Goal: Task Accomplishment & Management: Use online tool/utility

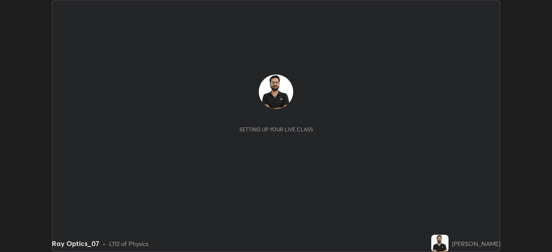
scroll to position [252, 552]
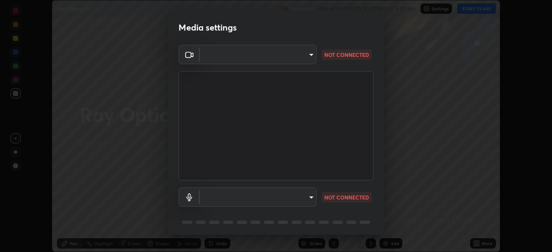
type input "9ce9bf5b38d6cfc450dc04700dda146ffef8b1f769f81d34cd4980de2a0341eb"
type input "8f805d1c6ec510f31eccd00171c3be29f511b46dd0daeaf64aa4ac9130cc1c3d"
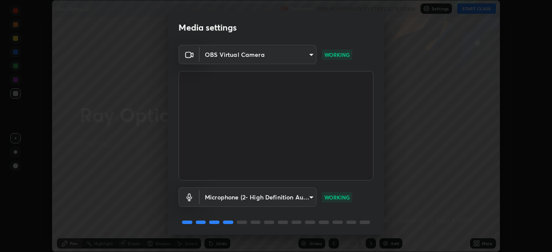
scroll to position [31, 0]
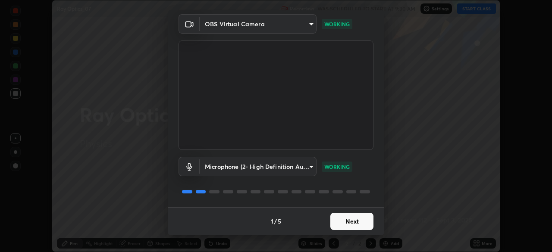
click at [350, 221] on button "Next" at bounding box center [352, 221] width 43 height 17
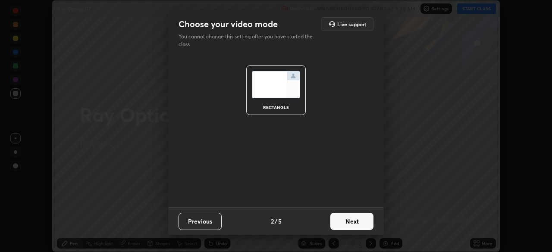
scroll to position [0, 0]
click at [349, 218] on button "Next" at bounding box center [352, 221] width 43 height 17
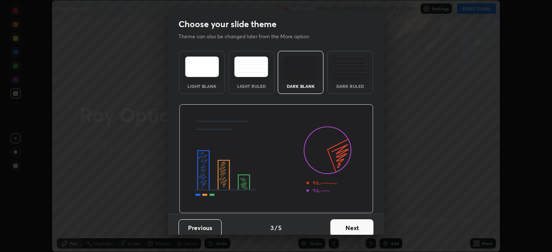
click at [301, 79] on div "Dark Blank" at bounding box center [301, 72] width 46 height 43
click at [349, 229] on button "Next" at bounding box center [352, 228] width 43 height 17
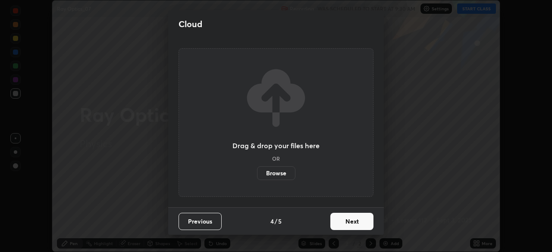
click at [347, 227] on button "Next" at bounding box center [352, 221] width 43 height 17
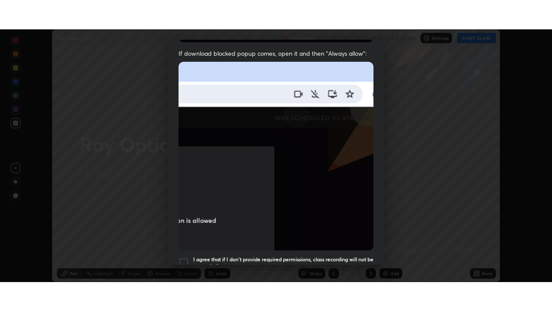
scroll to position [207, 0]
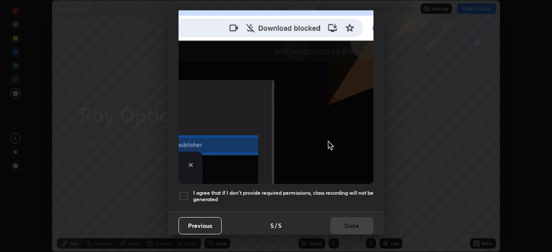
click at [296, 190] on h5 "I agree that if I don't provide required permissions, class recording will not …" at bounding box center [283, 196] width 180 height 13
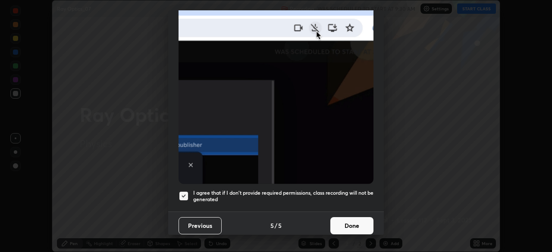
click at [348, 223] on button "Done" at bounding box center [352, 226] width 43 height 17
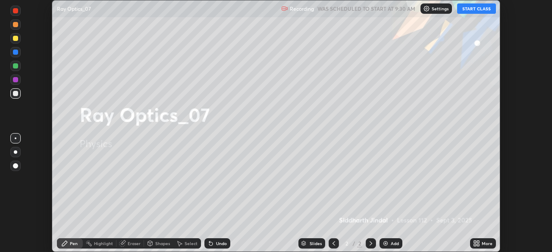
click at [477, 241] on icon at bounding box center [478, 242] width 2 height 2
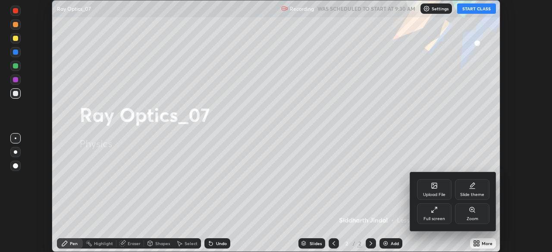
click at [429, 213] on div "Full screen" at bounding box center [434, 214] width 35 height 21
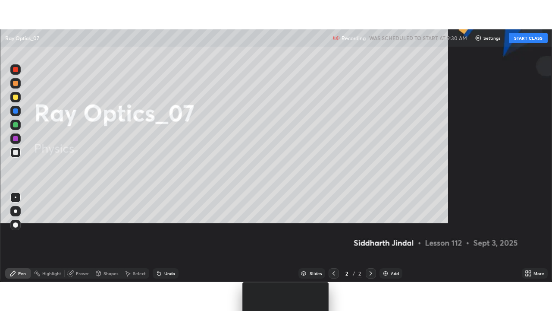
scroll to position [311, 552]
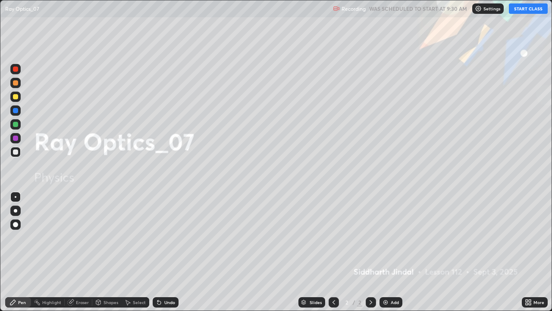
click at [524, 8] on button "START CLASS" at bounding box center [528, 8] width 39 height 10
click at [16, 211] on div at bounding box center [15, 210] width 3 height 3
click at [370, 252] on icon at bounding box center [371, 302] width 7 height 7
click at [388, 252] on div "Add" at bounding box center [391, 302] width 23 height 10
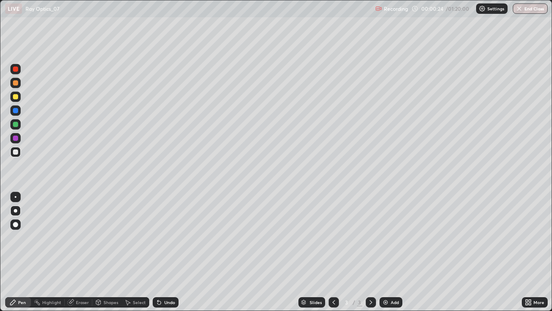
click at [111, 252] on div "Shapes" at bounding box center [111, 302] width 15 height 4
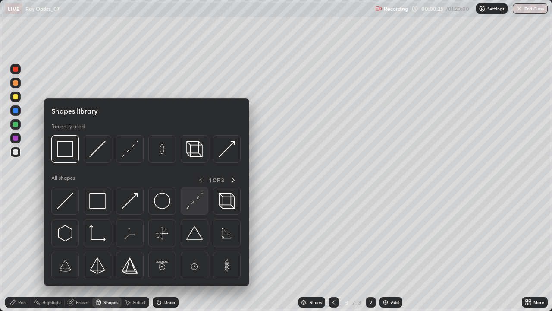
click at [193, 204] on img at bounding box center [194, 200] width 16 height 16
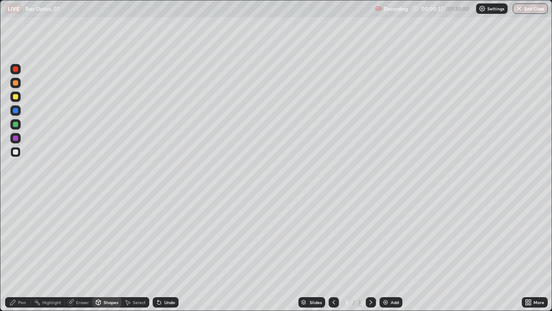
click at [19, 252] on div "Pen" at bounding box center [22, 302] width 8 height 4
click at [16, 96] on div at bounding box center [15, 96] width 5 height 5
click at [13, 150] on div at bounding box center [15, 151] width 5 height 5
click at [14, 124] on div at bounding box center [15, 124] width 5 height 5
click at [14, 84] on div at bounding box center [15, 82] width 5 height 5
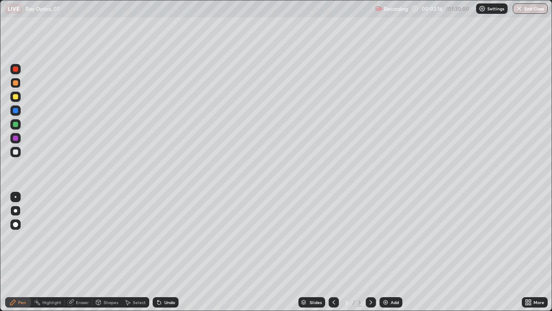
click at [368, 252] on icon at bounding box center [371, 302] width 7 height 7
click at [388, 252] on img at bounding box center [385, 302] width 7 height 7
click at [174, 252] on div "Undo" at bounding box center [166, 302] width 26 height 10
click at [163, 252] on div "Undo" at bounding box center [166, 302] width 26 height 10
click at [175, 252] on div "Undo" at bounding box center [166, 302] width 26 height 10
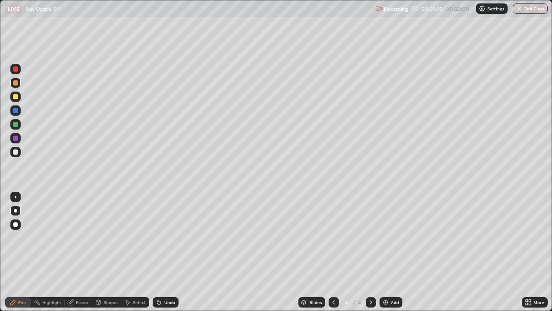
click at [176, 252] on div "Undo" at bounding box center [166, 302] width 26 height 10
click at [333, 252] on icon at bounding box center [334, 302] width 7 height 7
click at [370, 252] on icon at bounding box center [371, 302] width 7 height 7
click at [386, 252] on img at bounding box center [385, 302] width 7 height 7
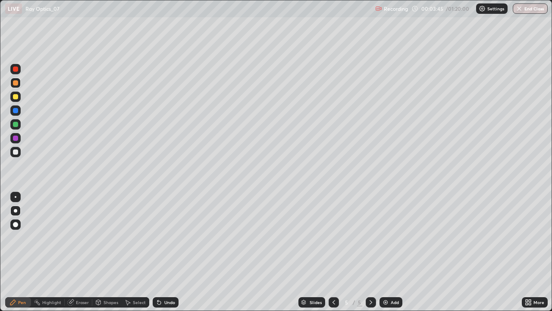
click at [13, 151] on div at bounding box center [15, 151] width 5 height 5
click at [164, 252] on div "Undo" at bounding box center [169, 302] width 11 height 4
click at [170, 252] on div "Undo" at bounding box center [169, 302] width 11 height 4
click at [164, 252] on div "Undo" at bounding box center [169, 302] width 11 height 4
click at [109, 252] on div "Shapes" at bounding box center [111, 302] width 15 height 4
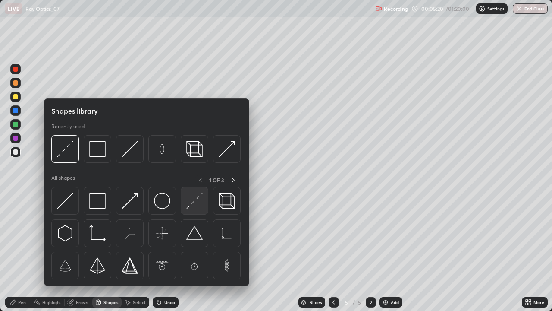
click at [192, 202] on img at bounding box center [194, 200] width 16 height 16
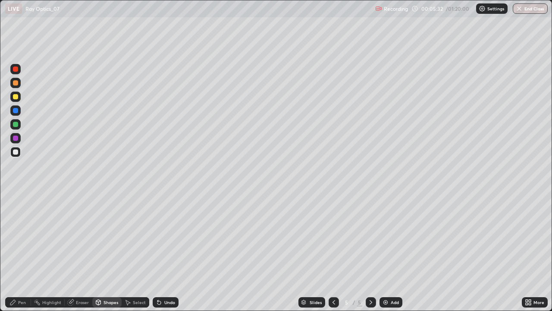
click at [22, 252] on div "Pen" at bounding box center [18, 302] width 26 height 10
click at [134, 252] on div "Select" at bounding box center [139, 302] width 13 height 4
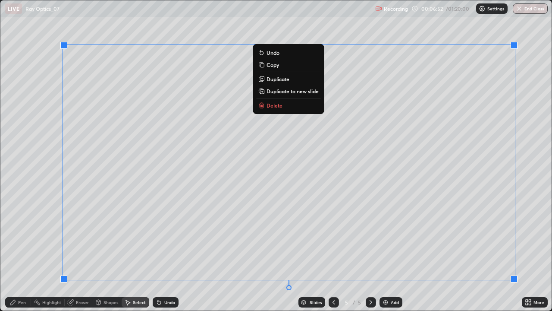
click at [288, 91] on p "Duplicate to new slide" at bounding box center [293, 91] width 52 height 7
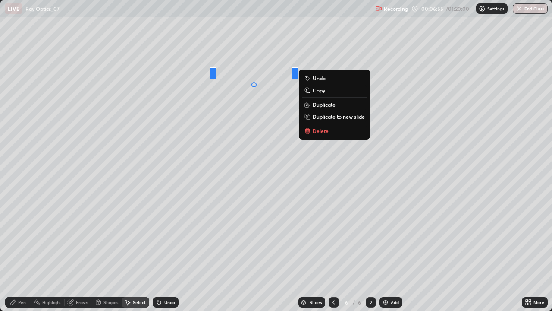
click at [314, 132] on p "Delete" at bounding box center [321, 130] width 16 height 7
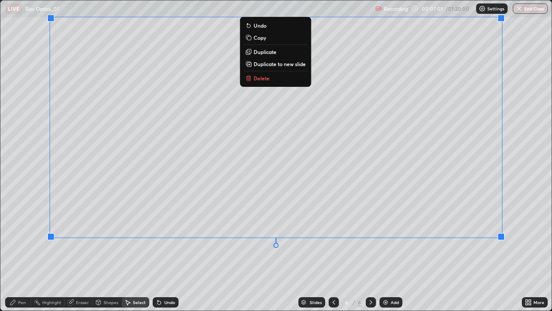
click at [300, 252] on div "0 ° Undo Copy Duplicate Duplicate to new slide Delete" at bounding box center [276, 155] width 552 height 310
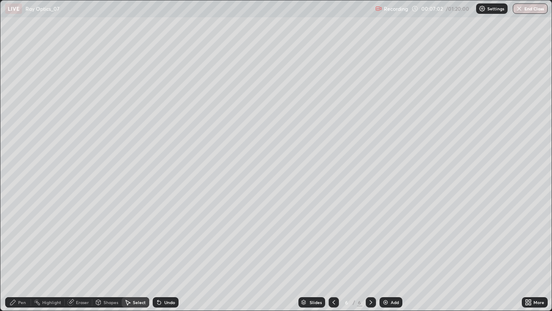
click at [16, 252] on icon at bounding box center [12, 302] width 7 height 7
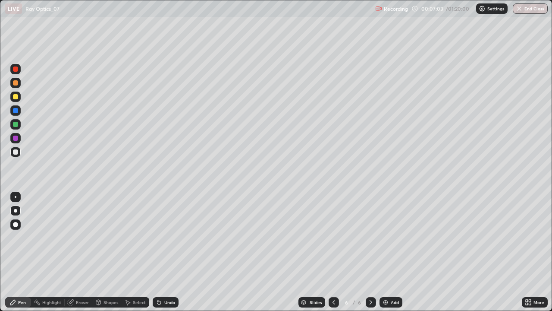
click at [20, 96] on div at bounding box center [15, 96] width 10 height 10
click at [164, 252] on div "Undo" at bounding box center [169, 302] width 11 height 4
click at [113, 252] on div "Shapes" at bounding box center [111, 302] width 15 height 4
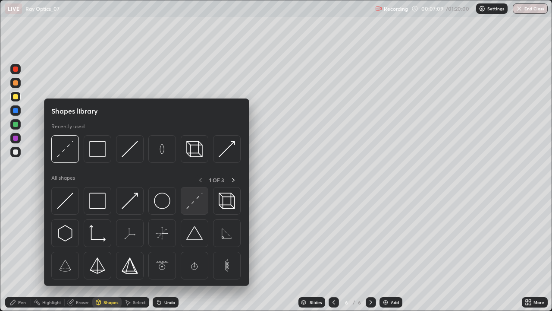
click at [192, 205] on img at bounding box center [194, 200] width 16 height 16
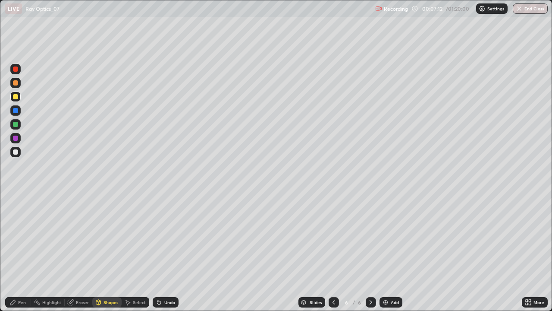
click at [300, 252] on div "Slides" at bounding box center [312, 302] width 27 height 10
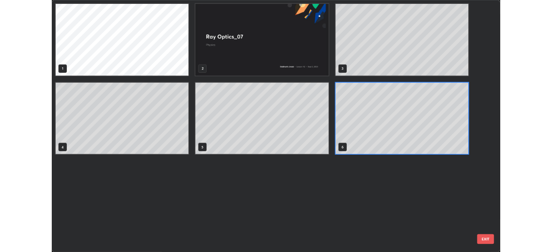
scroll to position [307, 547]
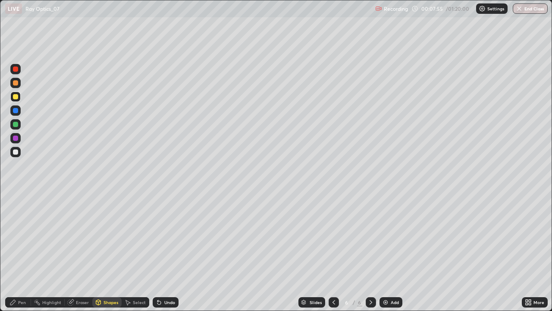
click at [19, 252] on div "Pen" at bounding box center [22, 302] width 8 height 4
click at [170, 252] on div "Undo" at bounding box center [169, 302] width 11 height 4
click at [333, 252] on icon at bounding box center [334, 302] width 7 height 7
click at [370, 252] on icon at bounding box center [371, 302] width 3 height 4
click at [17, 126] on div at bounding box center [15, 124] width 5 height 5
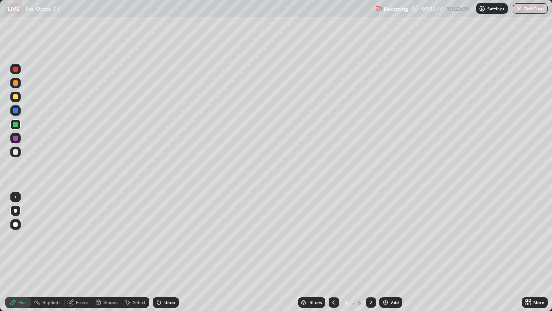
click at [17, 126] on div at bounding box center [15, 124] width 5 height 5
click at [16, 84] on div at bounding box center [15, 82] width 5 height 5
click at [161, 252] on icon at bounding box center [159, 302] width 7 height 7
click at [163, 252] on div "Undo" at bounding box center [166, 302] width 26 height 10
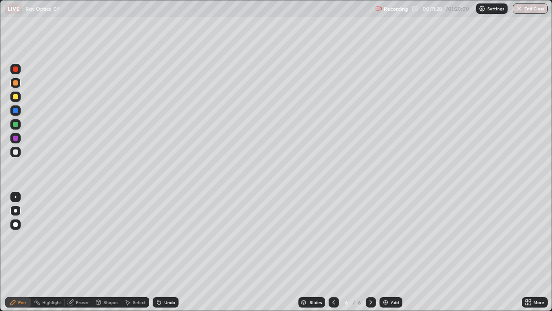
click at [163, 252] on div "Undo" at bounding box center [166, 302] width 26 height 10
click at [158, 252] on icon at bounding box center [158, 300] width 1 height 1
click at [159, 252] on icon at bounding box center [159, 302] width 7 height 7
click at [158, 252] on icon at bounding box center [159, 302] width 3 height 3
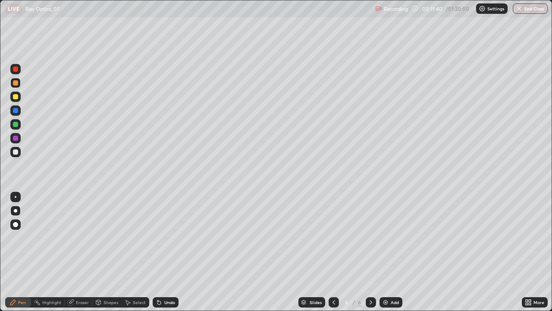
click at [160, 252] on icon at bounding box center [159, 302] width 7 height 7
click at [162, 252] on div "Undo" at bounding box center [166, 302] width 26 height 10
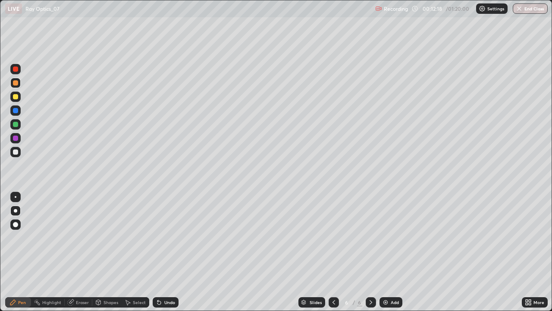
click at [135, 252] on div "Select" at bounding box center [139, 302] width 13 height 4
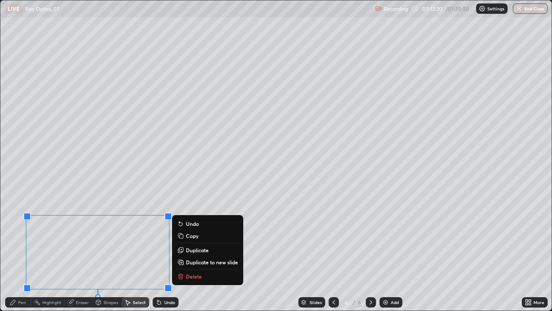
click at [185, 252] on button "Delete" at bounding box center [208, 276] width 64 height 10
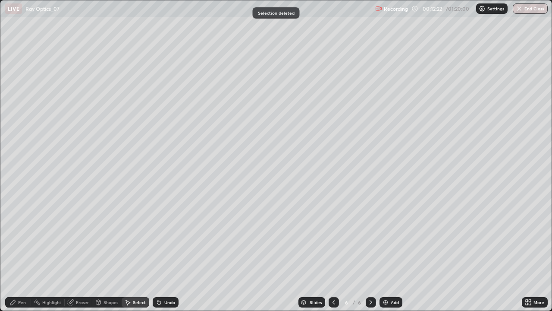
click at [370, 252] on icon at bounding box center [371, 302] width 7 height 7
click at [393, 252] on div "Add" at bounding box center [395, 302] width 8 height 4
click at [21, 252] on div "Pen" at bounding box center [22, 302] width 8 height 4
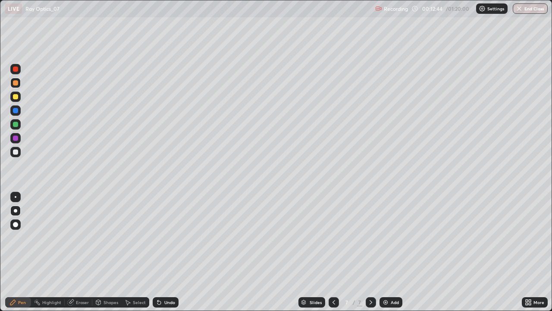
click at [166, 252] on div "Undo" at bounding box center [169, 302] width 11 height 4
click at [165, 252] on div "Undo" at bounding box center [169, 302] width 11 height 4
click at [370, 252] on icon at bounding box center [371, 302] width 7 height 7
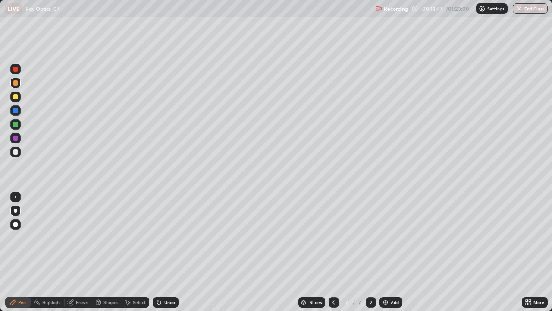
click at [396, 252] on div "Add" at bounding box center [395, 302] width 8 height 4
click at [370, 252] on icon at bounding box center [371, 302] width 3 height 4
click at [388, 252] on img at bounding box center [385, 302] width 7 height 7
click at [164, 252] on div "Undo" at bounding box center [169, 302] width 11 height 4
click at [336, 252] on icon at bounding box center [334, 302] width 7 height 7
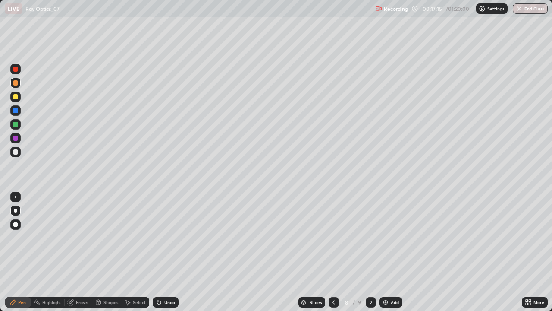
click at [333, 252] on icon at bounding box center [334, 302] width 7 height 7
click at [371, 252] on icon at bounding box center [371, 302] width 7 height 7
click at [333, 252] on icon at bounding box center [334, 302] width 7 height 7
click at [337, 252] on div at bounding box center [334, 301] width 10 height 17
click at [370, 252] on icon at bounding box center [371, 302] width 7 height 7
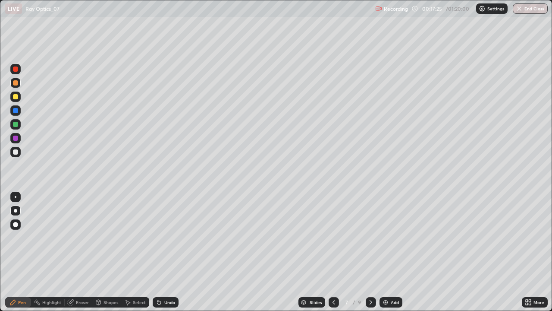
click at [333, 252] on icon at bounding box center [334, 302] width 7 height 7
click at [333, 252] on icon at bounding box center [334, 302] width 3 height 4
click at [369, 252] on icon at bounding box center [371, 302] width 7 height 7
click at [370, 252] on icon at bounding box center [371, 302] width 3 height 4
click at [333, 252] on icon at bounding box center [334, 302] width 7 height 7
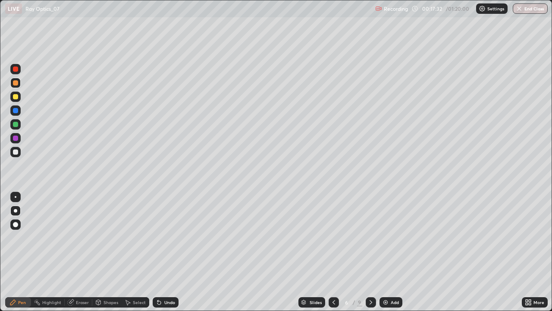
click at [332, 252] on icon at bounding box center [334, 302] width 7 height 7
click at [333, 252] on icon at bounding box center [334, 302] width 7 height 7
click at [165, 252] on div "Undo" at bounding box center [169, 302] width 11 height 4
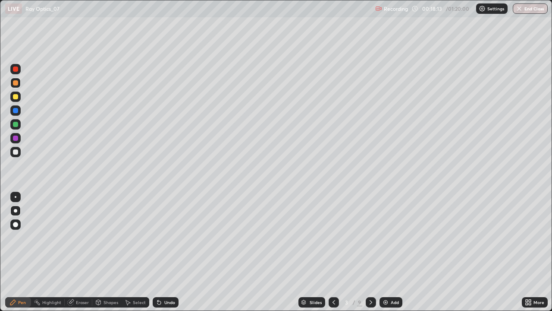
click at [165, 252] on div "Undo" at bounding box center [169, 302] width 11 height 4
click at [166, 252] on div "Undo" at bounding box center [169, 302] width 11 height 4
click at [167, 252] on div "Undo" at bounding box center [169, 302] width 11 height 4
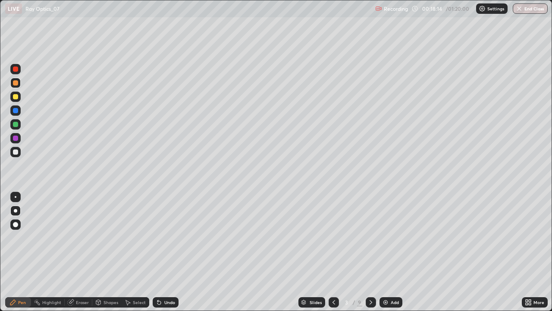
click at [167, 252] on div "Undo" at bounding box center [169, 302] width 11 height 4
click at [166, 252] on div "Undo" at bounding box center [169, 302] width 11 height 4
click at [165, 252] on div "Undo" at bounding box center [166, 302] width 26 height 10
click at [392, 252] on div "Add" at bounding box center [395, 302] width 8 height 4
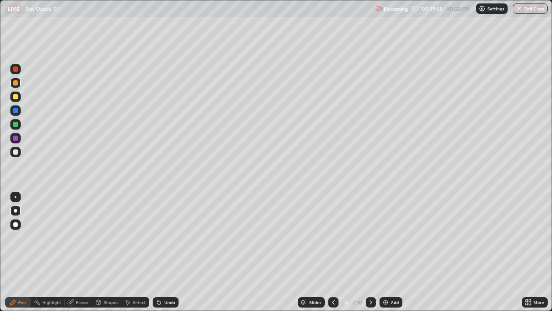
click at [370, 252] on icon at bounding box center [371, 302] width 7 height 7
click at [371, 252] on icon at bounding box center [371, 302] width 3 height 4
click at [374, 252] on div at bounding box center [371, 302] width 10 height 10
click at [16, 124] on div at bounding box center [15, 124] width 5 height 5
click at [124, 252] on div "Select" at bounding box center [136, 301] width 28 height 17
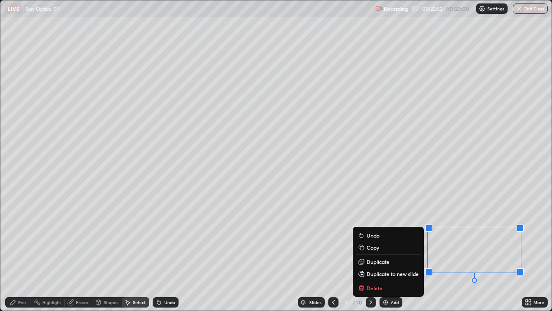
click at [373, 252] on p "Delete" at bounding box center [375, 287] width 16 height 7
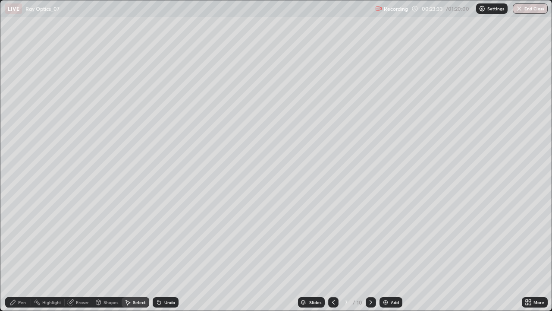
click at [370, 252] on icon at bounding box center [371, 302] width 7 height 7
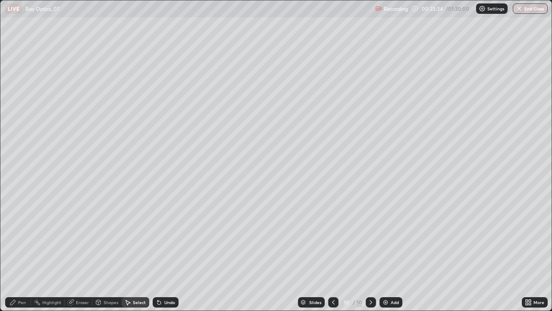
click at [396, 252] on div "Add" at bounding box center [395, 302] width 8 height 4
click at [16, 252] on icon at bounding box center [12, 302] width 7 height 7
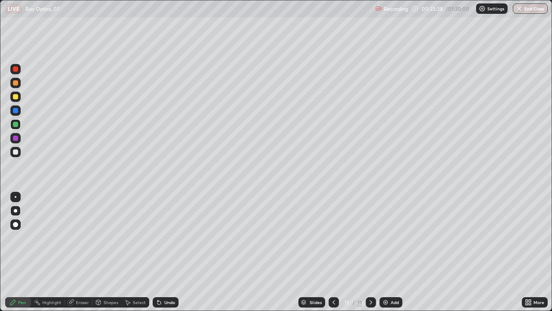
click at [17, 153] on div at bounding box center [15, 151] width 5 height 5
click at [332, 252] on icon at bounding box center [334, 302] width 7 height 7
click at [333, 252] on icon at bounding box center [334, 302] width 7 height 7
click at [334, 252] on icon at bounding box center [334, 302] width 7 height 7
click at [337, 252] on div at bounding box center [334, 302] width 10 height 10
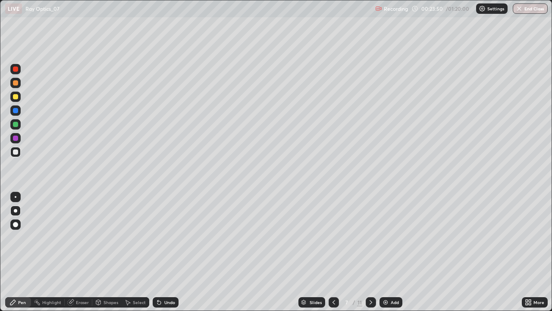
click at [370, 252] on icon at bounding box center [371, 302] width 7 height 7
click at [371, 252] on icon at bounding box center [371, 302] width 7 height 7
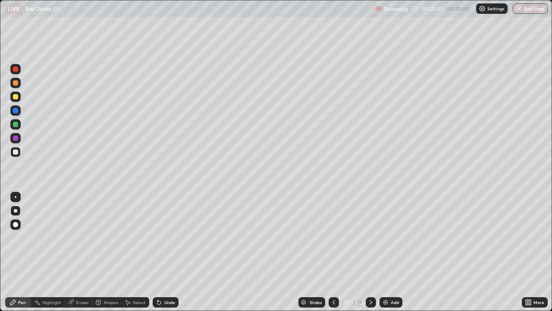
click at [372, 252] on icon at bounding box center [371, 302] width 7 height 7
click at [167, 252] on div "Undo" at bounding box center [169, 302] width 11 height 4
click at [143, 252] on div "Select" at bounding box center [139, 302] width 13 height 4
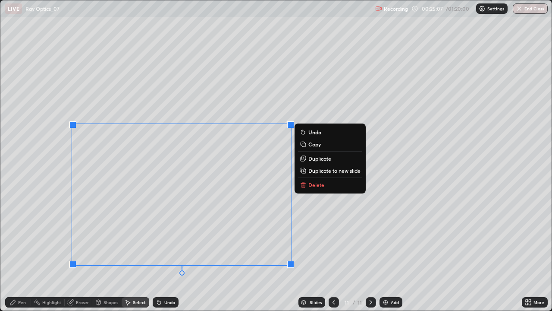
click at [315, 252] on div "0 ° Undo Copy Duplicate Duplicate to new slide Delete" at bounding box center [276, 155] width 552 height 310
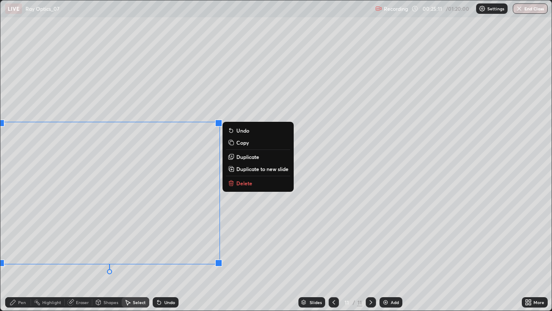
click at [23, 252] on div "Pen" at bounding box center [22, 302] width 8 height 4
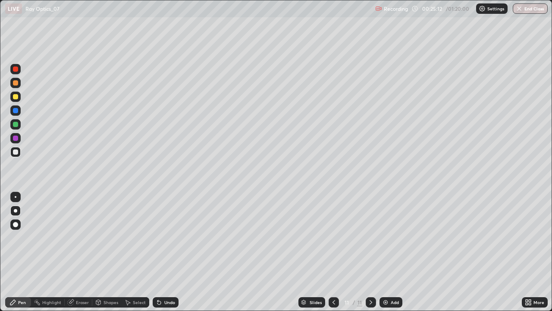
click at [15, 98] on div at bounding box center [15, 96] width 5 height 5
click at [111, 252] on div "Shapes" at bounding box center [111, 302] width 15 height 4
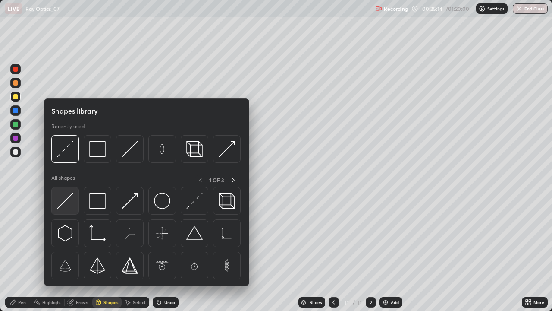
click at [71, 204] on img at bounding box center [65, 200] width 16 height 16
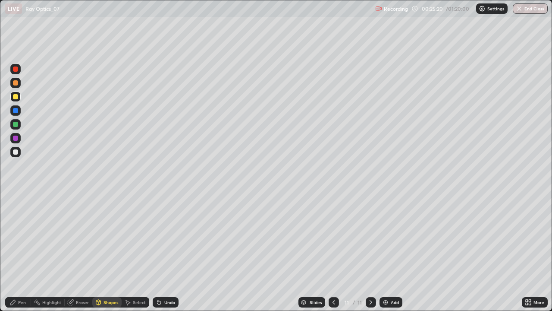
click at [113, 252] on div "Shapes" at bounding box center [111, 302] width 15 height 4
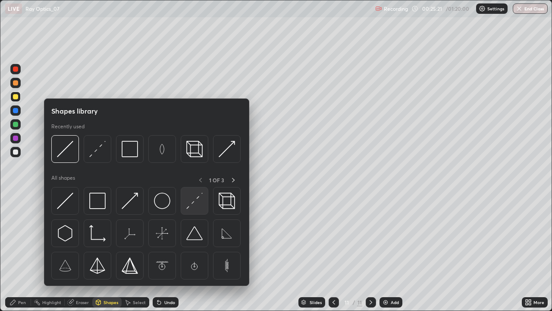
click at [194, 206] on img at bounding box center [194, 200] width 16 height 16
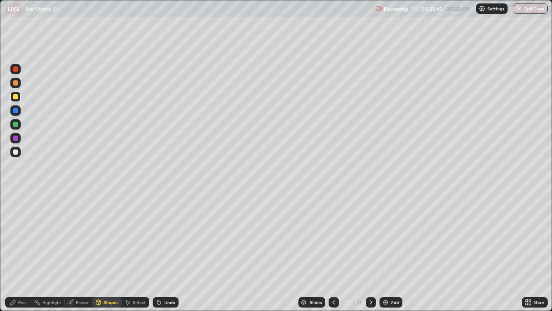
click at [20, 252] on div "Pen" at bounding box center [18, 302] width 26 height 10
click at [17, 153] on div at bounding box center [15, 151] width 5 height 5
click at [104, 252] on div "Shapes" at bounding box center [111, 302] width 15 height 4
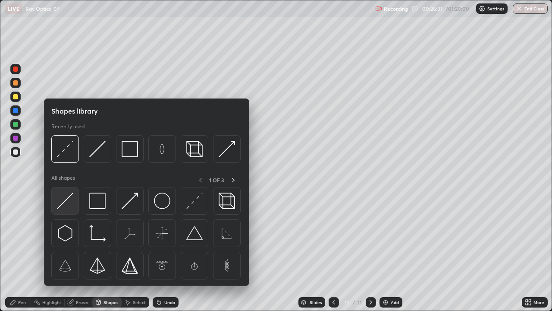
click at [69, 201] on img at bounding box center [65, 200] width 16 height 16
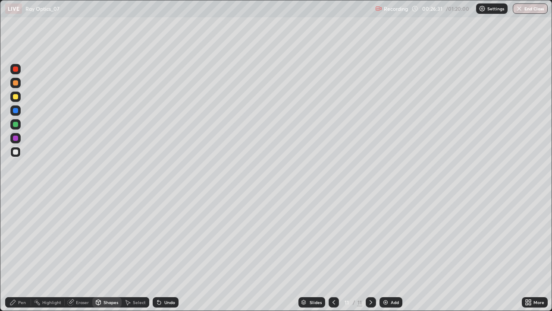
click at [16, 252] on icon at bounding box center [12, 302] width 7 height 7
click at [16, 198] on div at bounding box center [15, 197] width 10 height 10
click at [106, 252] on div "Shapes" at bounding box center [111, 302] width 15 height 4
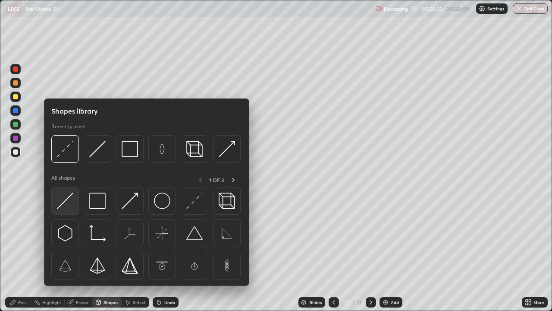
click at [68, 198] on img at bounding box center [65, 200] width 16 height 16
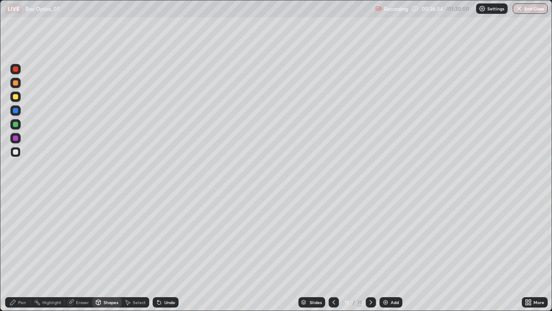
click at [16, 123] on div at bounding box center [15, 124] width 5 height 5
click at [16, 252] on icon at bounding box center [12, 302] width 7 height 7
click at [166, 252] on div "Undo" at bounding box center [169, 302] width 11 height 4
click at [109, 252] on div "Shapes" at bounding box center [111, 302] width 15 height 4
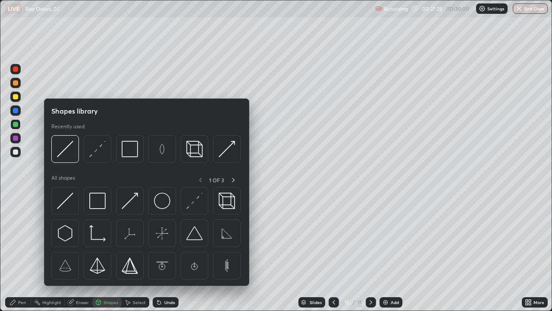
click at [108, 252] on div "Shapes" at bounding box center [111, 302] width 15 height 4
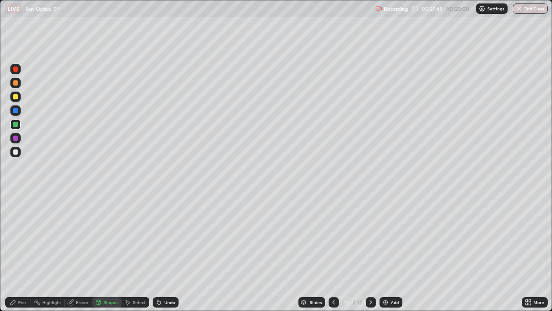
click at [77, 252] on div "Eraser" at bounding box center [82, 302] width 13 height 4
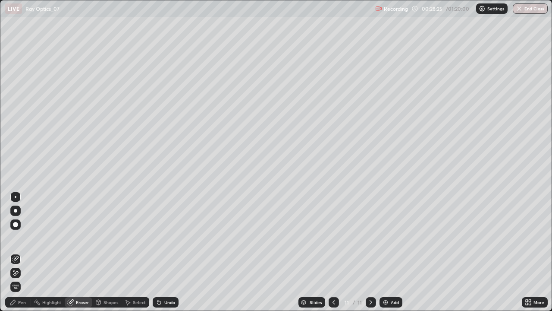
click at [23, 252] on div "Pen" at bounding box center [22, 302] width 8 height 4
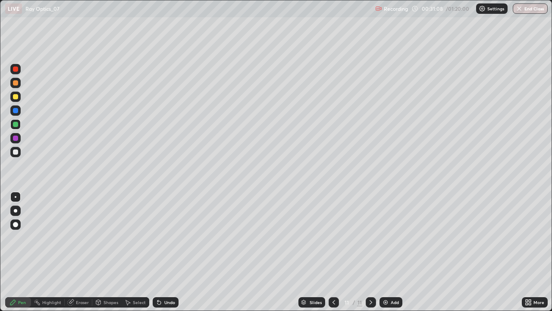
click at [16, 97] on div at bounding box center [15, 96] width 5 height 5
click at [16, 210] on div at bounding box center [15, 210] width 3 height 3
click at [15, 213] on div at bounding box center [15, 210] width 10 height 10
click at [371, 252] on icon at bounding box center [371, 302] width 3 height 4
click at [387, 252] on img at bounding box center [385, 302] width 7 height 7
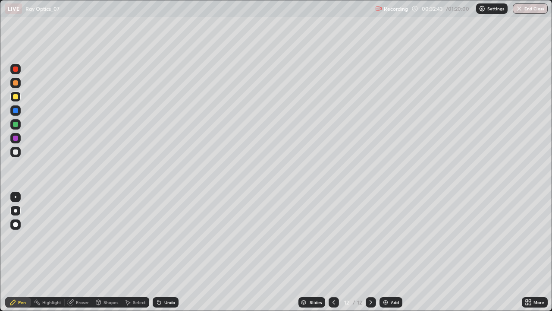
click at [16, 152] on div at bounding box center [15, 151] width 5 height 5
click at [108, 252] on div "Shapes" at bounding box center [111, 302] width 15 height 4
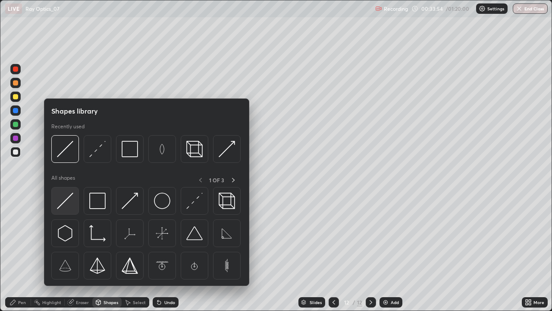
click at [67, 205] on img at bounding box center [65, 200] width 16 height 16
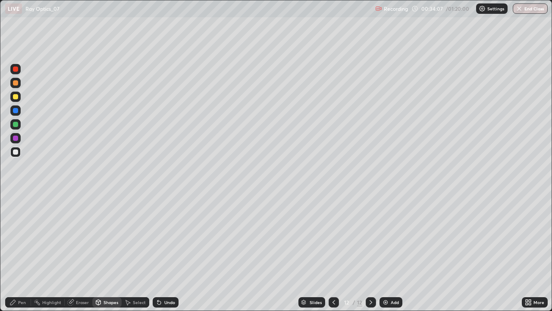
click at [164, 252] on div "Undo" at bounding box center [169, 302] width 11 height 4
click at [21, 252] on div "Pen" at bounding box center [18, 302] width 26 height 10
click at [111, 252] on div "Shapes" at bounding box center [111, 302] width 15 height 4
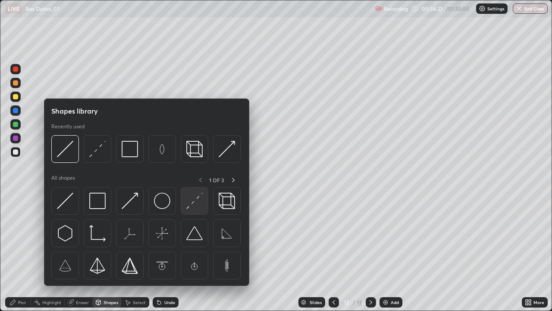
click at [194, 205] on img at bounding box center [194, 200] width 16 height 16
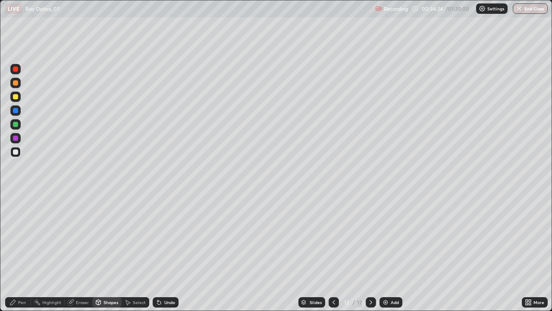
click at [22, 252] on div "Pen" at bounding box center [22, 302] width 8 height 4
click at [19, 196] on div at bounding box center [15, 197] width 10 height 10
click at [107, 252] on div "Shapes" at bounding box center [111, 302] width 15 height 4
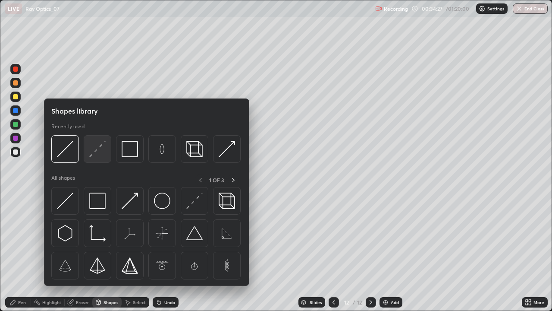
click at [103, 153] on img at bounding box center [97, 149] width 16 height 16
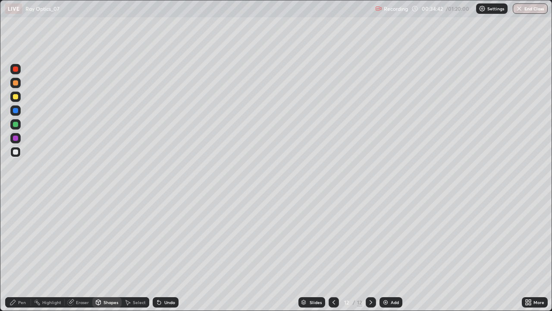
click at [19, 252] on div "Pen" at bounding box center [22, 302] width 8 height 4
click at [14, 99] on div at bounding box center [15, 96] width 10 height 10
click at [17, 101] on div at bounding box center [15, 96] width 10 height 10
click at [104, 252] on div "Shapes" at bounding box center [111, 302] width 15 height 4
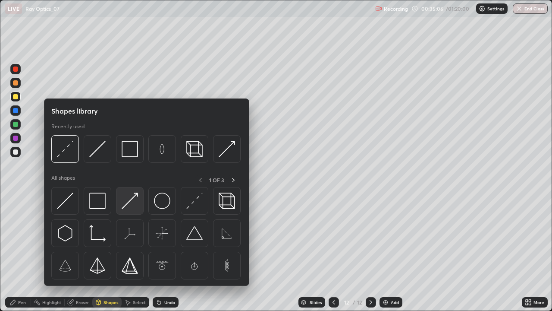
click at [129, 202] on img at bounding box center [130, 200] width 16 height 16
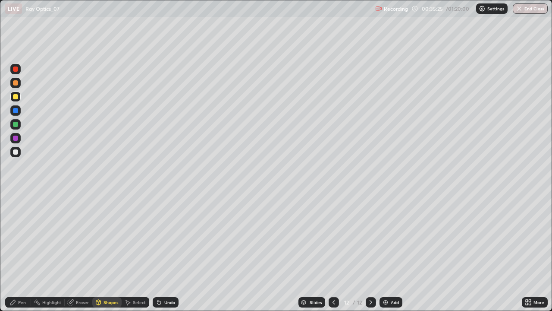
click at [16, 127] on div at bounding box center [15, 124] width 10 height 10
click at [19, 154] on div at bounding box center [15, 152] width 10 height 10
click at [22, 252] on div "Pen" at bounding box center [18, 301] width 26 height 17
click at [104, 252] on div "Shapes" at bounding box center [111, 302] width 15 height 4
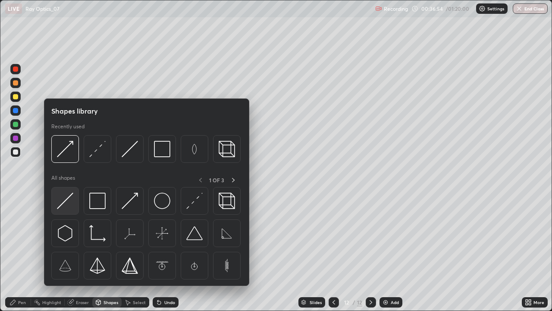
click at [68, 204] on img at bounding box center [65, 200] width 16 height 16
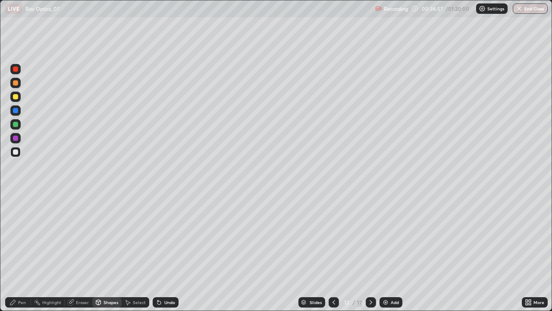
click at [18, 95] on div at bounding box center [15, 96] width 5 height 5
click at [17, 82] on div at bounding box center [15, 82] width 5 height 5
click at [165, 252] on div "Undo" at bounding box center [169, 302] width 11 height 4
click at [163, 252] on div "Undo" at bounding box center [166, 302] width 26 height 10
click at [162, 252] on div "Undo" at bounding box center [166, 302] width 26 height 10
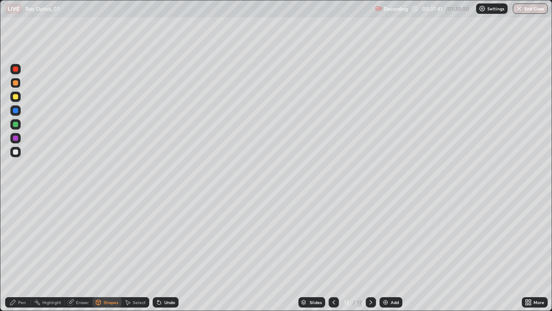
click at [14, 152] on div at bounding box center [15, 151] width 5 height 5
click at [23, 252] on div "Pen" at bounding box center [22, 302] width 8 height 4
click at [162, 252] on div "Undo" at bounding box center [166, 302] width 26 height 10
click at [16, 209] on div at bounding box center [15, 210] width 3 height 3
click at [18, 99] on div at bounding box center [15, 96] width 10 height 10
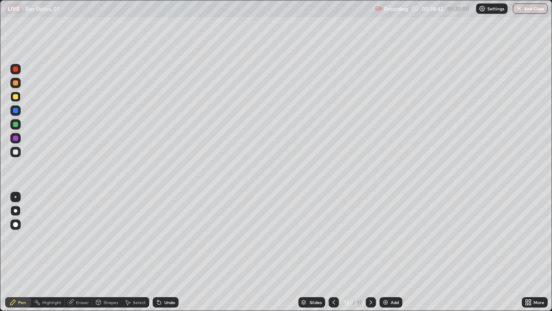
click at [77, 252] on div "Eraser" at bounding box center [82, 302] width 13 height 4
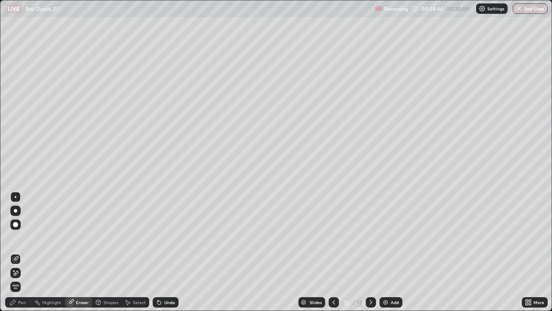
click at [17, 252] on div "Pen" at bounding box center [18, 302] width 26 height 10
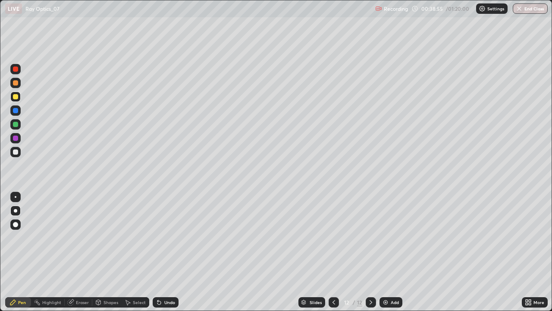
click at [171, 252] on div "Undo" at bounding box center [169, 302] width 11 height 4
click at [174, 252] on div "Undo" at bounding box center [166, 302] width 26 height 10
click at [175, 252] on div "Undo" at bounding box center [166, 302] width 26 height 10
click at [176, 252] on div "Undo" at bounding box center [166, 302] width 26 height 10
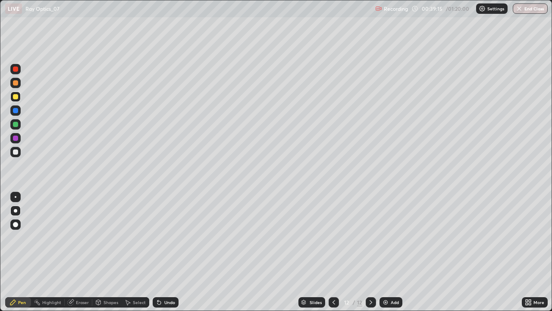
click at [177, 252] on div "Undo" at bounding box center [166, 302] width 26 height 10
click at [176, 252] on div "Undo" at bounding box center [166, 302] width 26 height 10
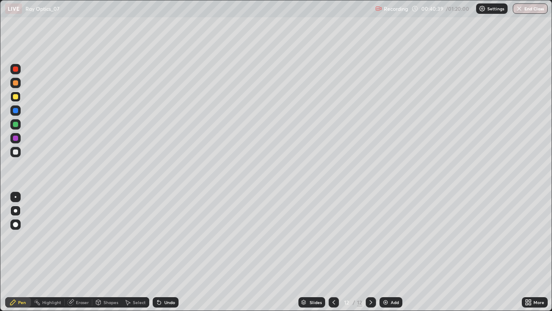
click at [167, 252] on div "Undo" at bounding box center [166, 302] width 26 height 10
click at [369, 252] on icon at bounding box center [371, 302] width 7 height 7
click at [388, 252] on div "Add" at bounding box center [391, 302] width 23 height 10
click at [370, 252] on icon at bounding box center [371, 302] width 7 height 7
click at [333, 252] on icon at bounding box center [334, 302] width 7 height 7
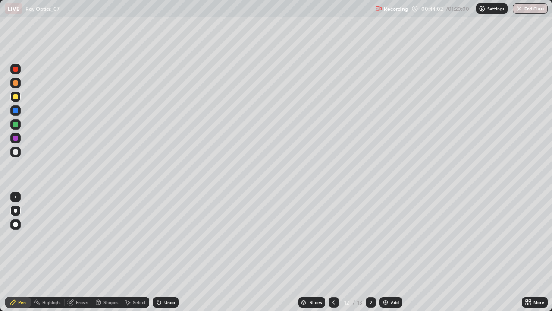
click at [370, 252] on icon at bounding box center [371, 302] width 3 height 4
click at [384, 252] on img at bounding box center [385, 302] width 7 height 7
click at [18, 155] on div at bounding box center [15, 152] width 10 height 10
click at [87, 252] on div "Eraser" at bounding box center [82, 302] width 13 height 4
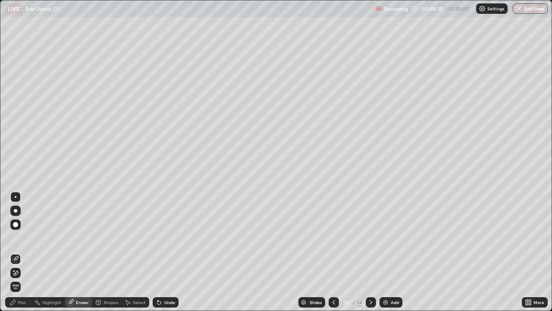
click at [23, 252] on div "Pen" at bounding box center [22, 302] width 8 height 4
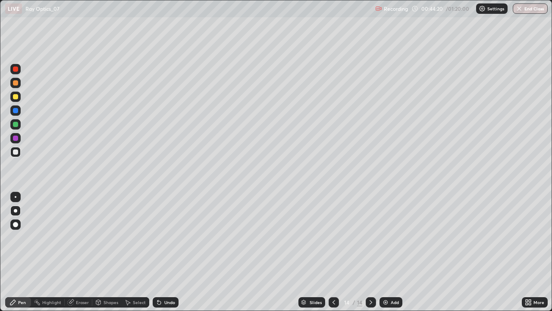
click at [96, 252] on icon at bounding box center [98, 302] width 5 height 5
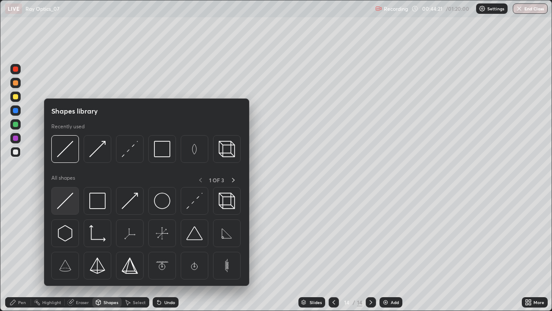
click at [65, 205] on img at bounding box center [65, 200] width 16 height 16
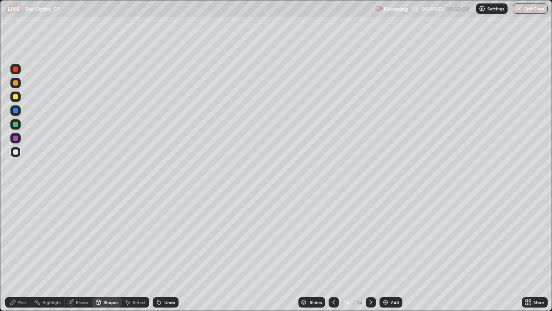
click at [168, 252] on div "Undo" at bounding box center [169, 302] width 11 height 4
click at [110, 252] on div "Shapes" at bounding box center [111, 302] width 15 height 4
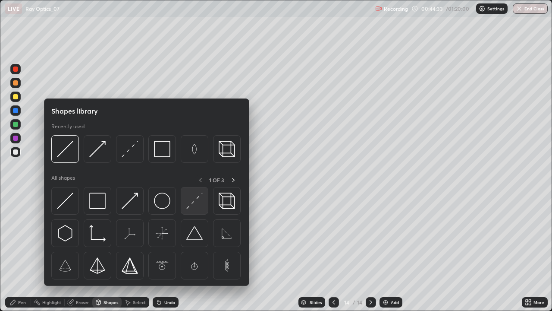
click at [194, 201] on img at bounding box center [194, 200] width 16 height 16
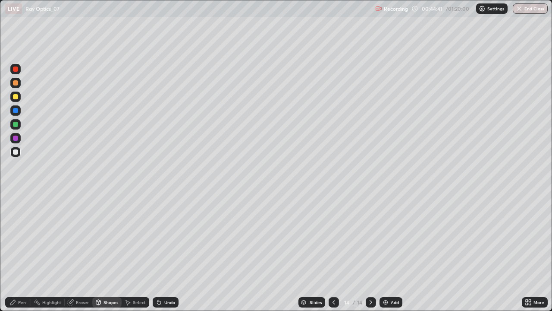
click at [21, 252] on div "Pen" at bounding box center [22, 302] width 8 height 4
click at [165, 252] on div "Undo" at bounding box center [169, 302] width 11 height 4
click at [166, 252] on div "Undo" at bounding box center [169, 302] width 11 height 4
click at [163, 252] on div "Undo" at bounding box center [166, 302] width 26 height 10
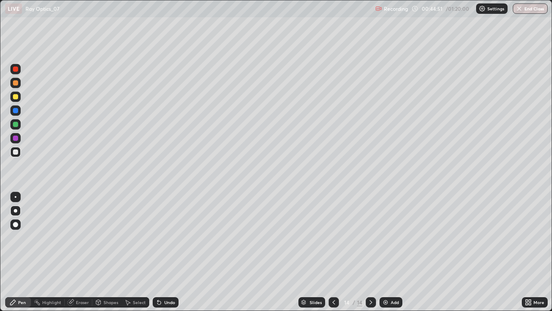
click at [161, 252] on icon at bounding box center [159, 302] width 7 height 7
click at [15, 98] on div at bounding box center [15, 96] width 5 height 5
click at [371, 252] on icon at bounding box center [371, 302] width 3 height 4
click at [394, 252] on div "Add" at bounding box center [395, 302] width 8 height 4
click at [17, 153] on div at bounding box center [15, 151] width 5 height 5
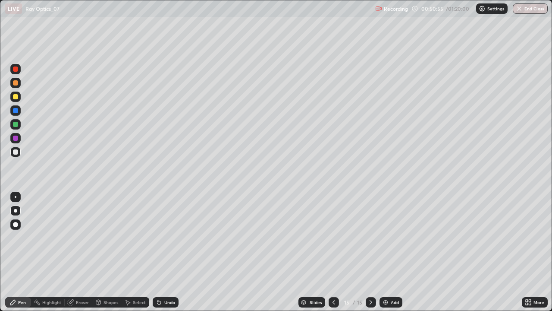
click at [161, 252] on div "Undo" at bounding box center [163, 301] width 29 height 17
click at [163, 252] on div "Undo" at bounding box center [163, 301] width 29 height 17
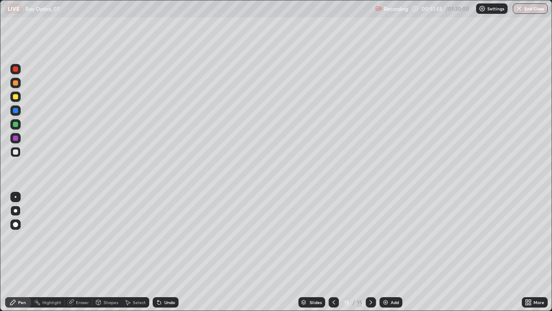
click at [172, 252] on div "Undo" at bounding box center [166, 302] width 26 height 10
click at [18, 95] on div at bounding box center [15, 96] width 5 height 5
click at [140, 252] on div "Select" at bounding box center [139, 302] width 13 height 4
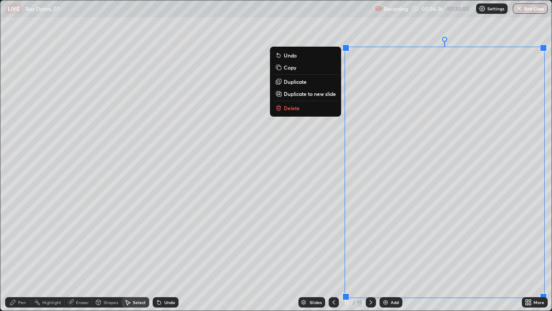
click at [294, 92] on p "Duplicate to new slide" at bounding box center [310, 93] width 52 height 7
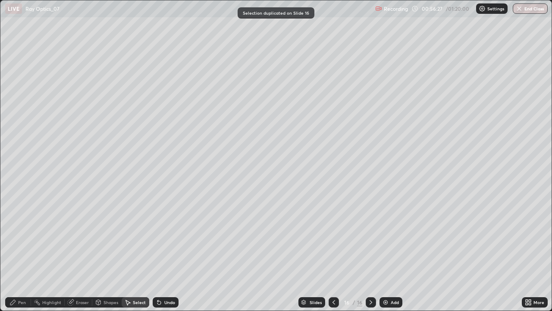
click at [27, 252] on div "Pen" at bounding box center [18, 302] width 26 height 10
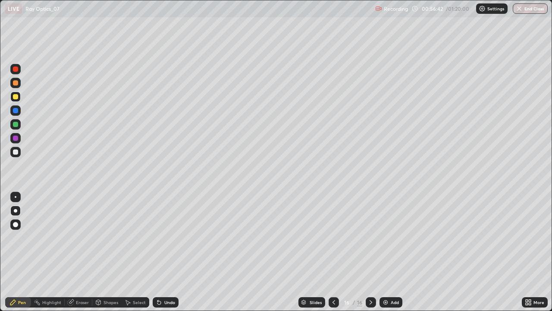
click at [164, 252] on div "Undo" at bounding box center [163, 301] width 29 height 17
click at [161, 252] on icon at bounding box center [159, 302] width 7 height 7
click at [160, 252] on icon at bounding box center [159, 302] width 7 height 7
click at [158, 252] on icon at bounding box center [159, 302] width 7 height 7
click at [156, 252] on icon at bounding box center [159, 302] width 7 height 7
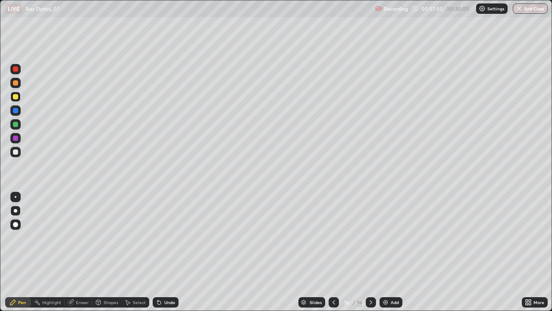
click at [20, 124] on div at bounding box center [15, 124] width 10 height 10
click at [129, 252] on icon at bounding box center [127, 302] width 7 height 7
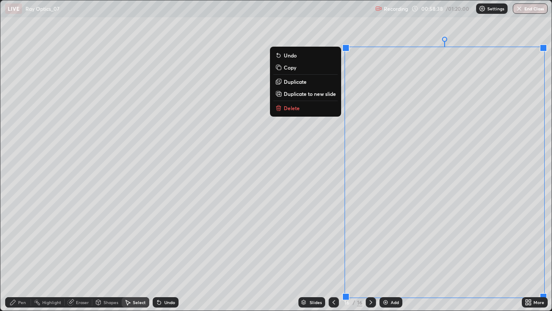
click at [314, 111] on button "Delete" at bounding box center [306, 108] width 64 height 10
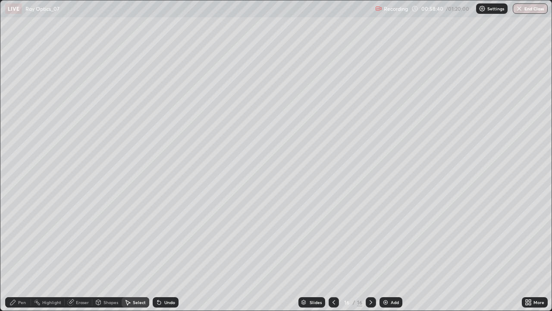
click at [19, 252] on div "Pen" at bounding box center [22, 302] width 8 height 4
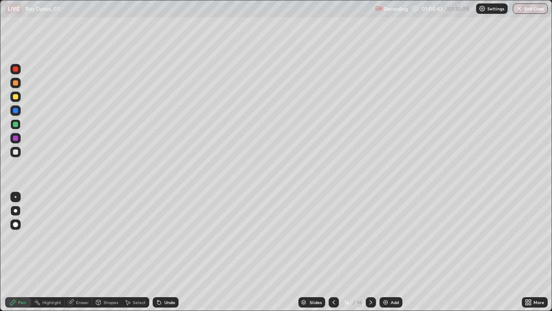
click at [134, 252] on div "Select" at bounding box center [139, 302] width 13 height 4
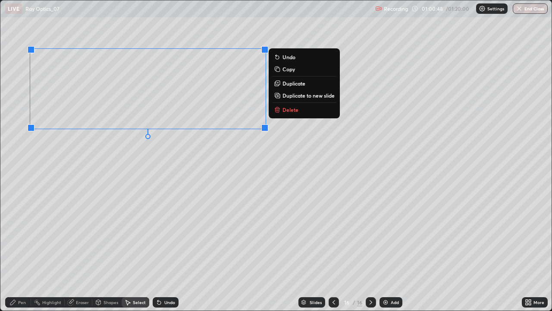
click at [298, 84] on p "Duplicate" at bounding box center [294, 83] width 23 height 7
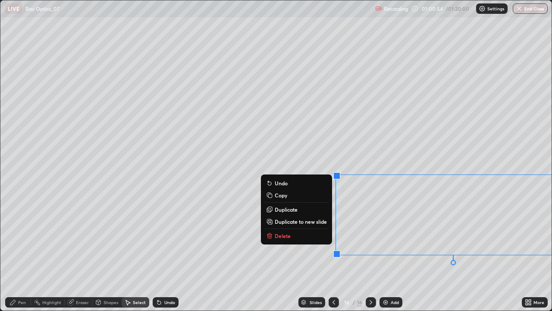
click at [22, 252] on div "Pen" at bounding box center [22, 302] width 8 height 4
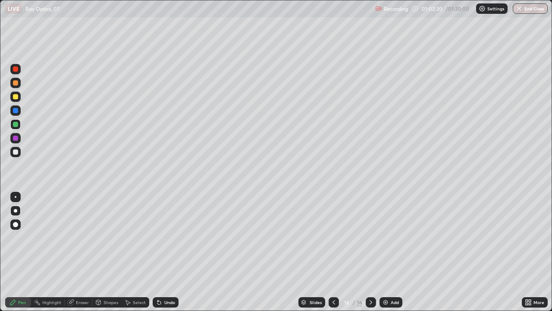
click at [104, 252] on div "Shapes" at bounding box center [111, 302] width 15 height 4
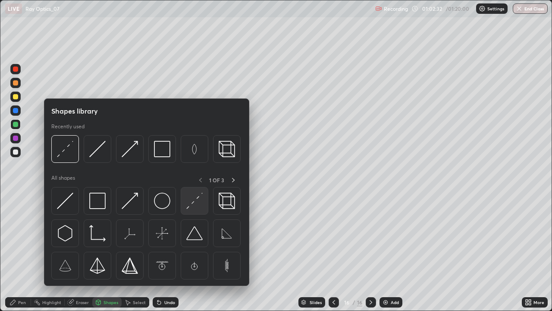
click at [192, 203] on img at bounding box center [194, 200] width 16 height 16
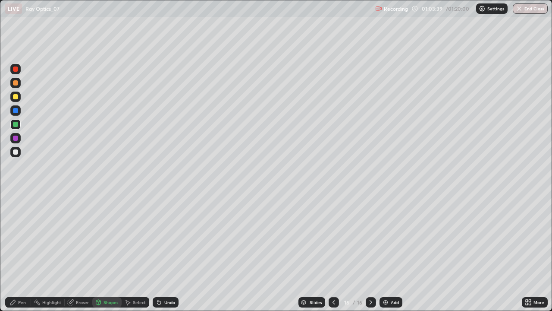
click at [368, 252] on icon at bounding box center [371, 302] width 7 height 7
click at [386, 252] on img at bounding box center [385, 302] width 7 height 7
click at [17, 252] on div "Pen" at bounding box center [18, 302] width 26 height 10
click at [18, 155] on div at bounding box center [15, 152] width 10 height 10
click at [17, 125] on div at bounding box center [15, 124] width 5 height 5
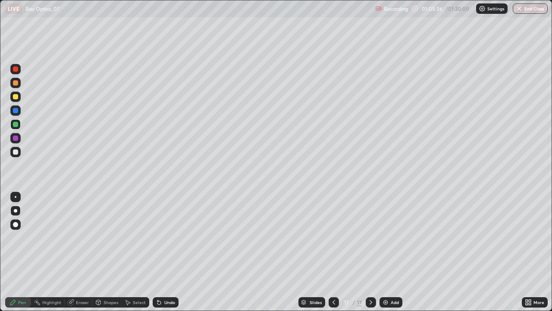
click at [20, 154] on div at bounding box center [15, 152] width 10 height 10
click at [135, 252] on div "Select" at bounding box center [139, 302] width 13 height 4
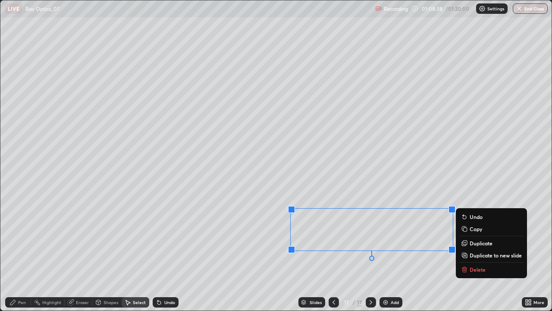
click at [416, 252] on div "0 ° Undo Copy Duplicate Duplicate to new slide Delete" at bounding box center [276, 155] width 552 height 310
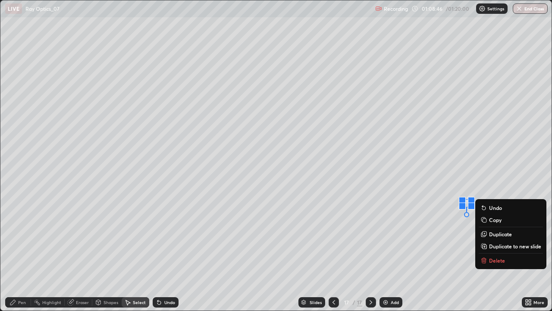
click at [489, 252] on p "Delete" at bounding box center [497, 260] width 16 height 7
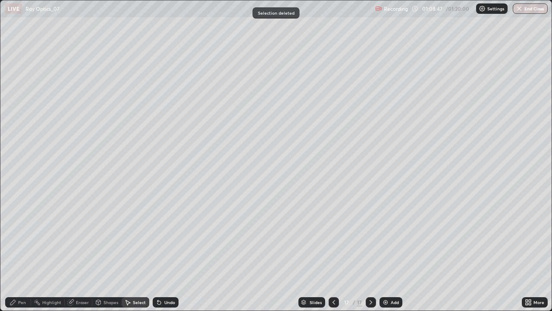
click at [23, 252] on div "Pen" at bounding box center [18, 302] width 26 height 10
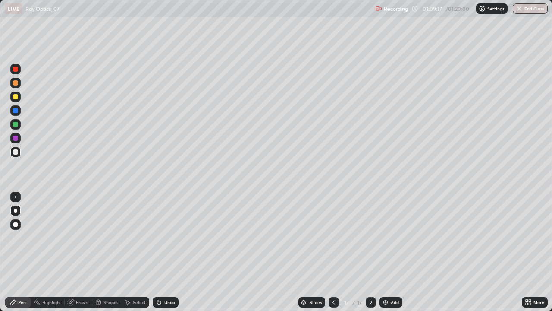
click at [370, 252] on icon at bounding box center [371, 302] width 7 height 7
click at [375, 252] on div at bounding box center [371, 302] width 10 height 10
click at [370, 252] on icon at bounding box center [371, 302] width 7 height 7
click at [370, 252] on icon at bounding box center [371, 302] width 3 height 4
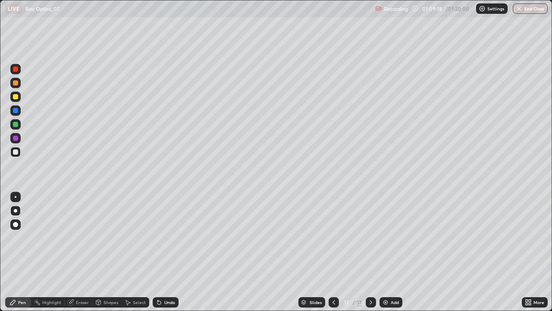
click at [370, 252] on icon at bounding box center [371, 302] width 7 height 7
click at [397, 252] on div "Add" at bounding box center [395, 302] width 8 height 4
click at [164, 252] on div "Undo" at bounding box center [169, 302] width 11 height 4
click at [165, 252] on div "Undo" at bounding box center [169, 302] width 11 height 4
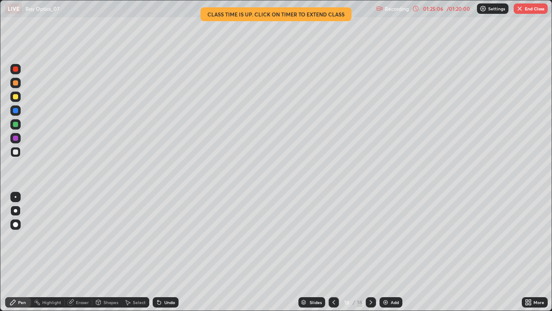
click at [526, 12] on button "End Class" at bounding box center [531, 8] width 34 height 10
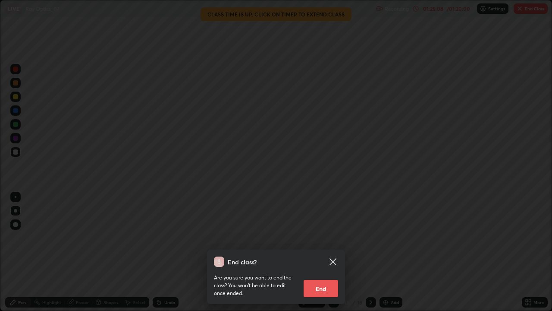
click at [317, 252] on button "End" at bounding box center [321, 288] width 35 height 17
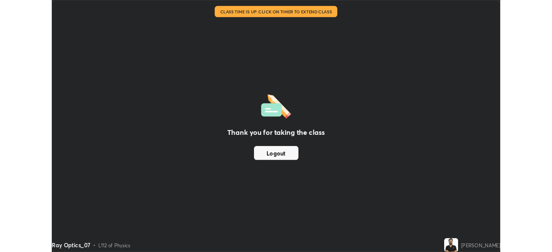
scroll to position [42907, 42607]
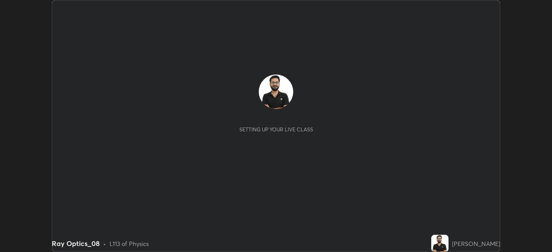
scroll to position [252, 552]
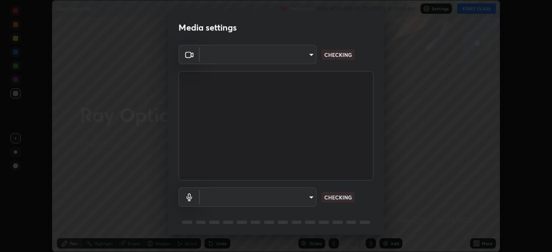
type input "9ce9bf5b38d6cfc450dc04700dda146ffef8b1f769f81d34cd4980de2a0341eb"
type input "8f805d1c6ec510f31eccd00171c3be29f511b46dd0daeaf64aa4ac9130cc1c3d"
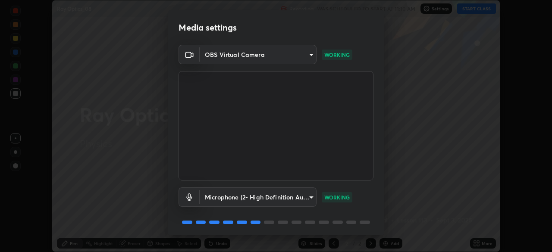
scroll to position [31, 0]
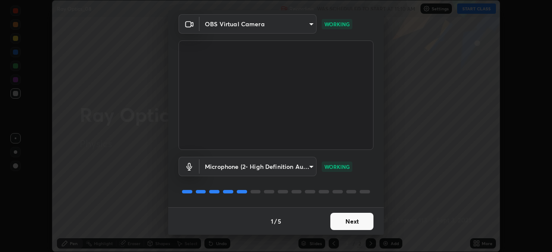
click at [346, 225] on button "Next" at bounding box center [352, 221] width 43 height 17
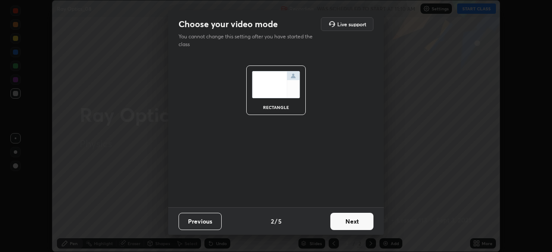
scroll to position [0, 0]
click at [347, 222] on button "Next" at bounding box center [352, 221] width 43 height 17
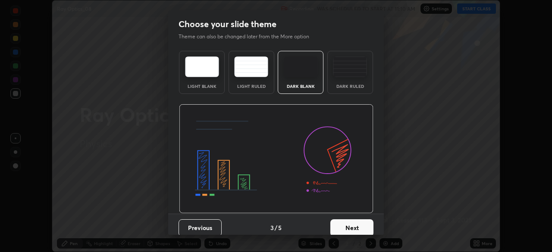
scroll to position [6, 0]
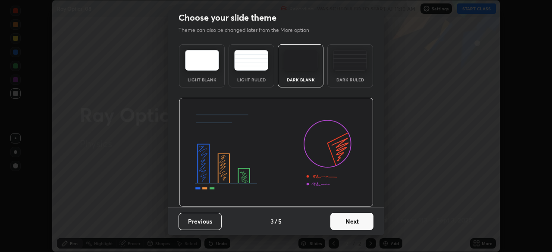
click at [345, 220] on button "Next" at bounding box center [352, 221] width 43 height 17
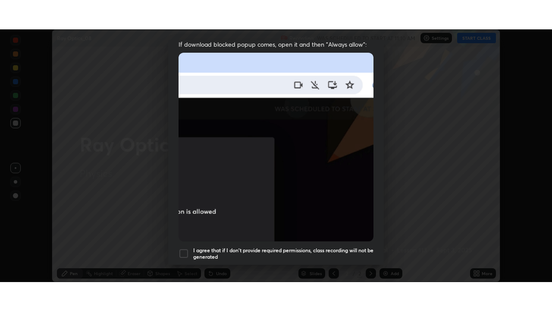
scroll to position [207, 0]
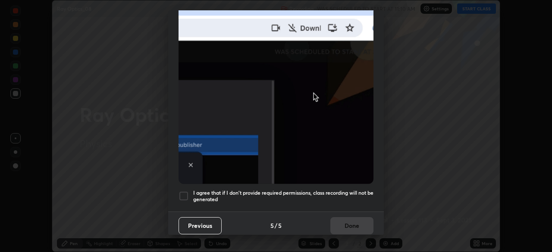
click at [314, 190] on h5 "I agree that if I don't provide required permissions, class recording will not …" at bounding box center [283, 196] width 180 height 13
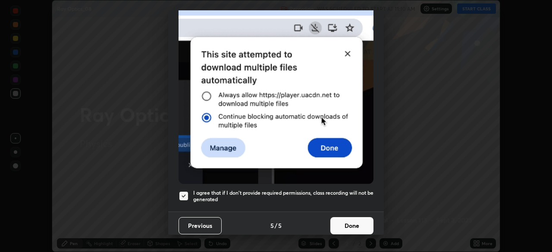
click at [348, 221] on button "Done" at bounding box center [352, 226] width 43 height 17
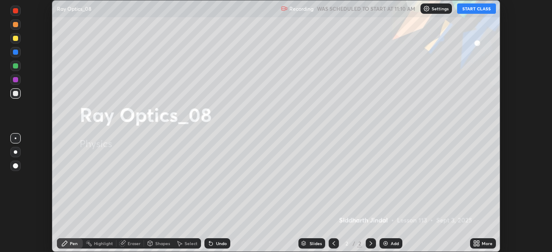
click at [479, 245] on icon at bounding box center [478, 245] width 2 height 2
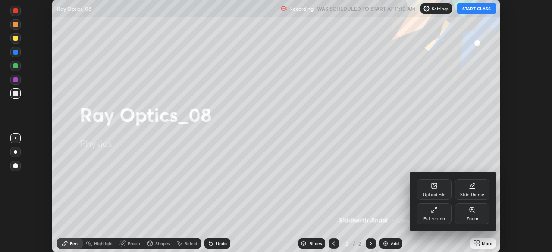
click at [433, 213] on icon at bounding box center [434, 210] width 7 height 7
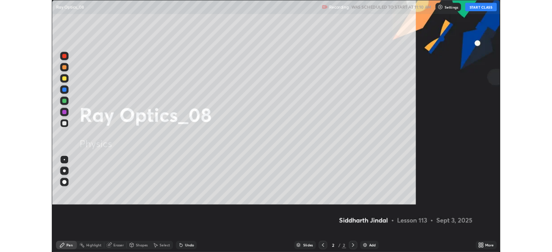
scroll to position [311, 552]
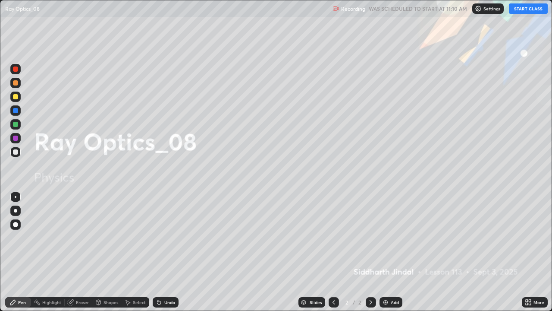
click at [525, 12] on button "START CLASS" at bounding box center [528, 8] width 39 height 10
click at [371, 252] on icon at bounding box center [371, 302] width 7 height 7
click at [387, 252] on img at bounding box center [385, 302] width 7 height 7
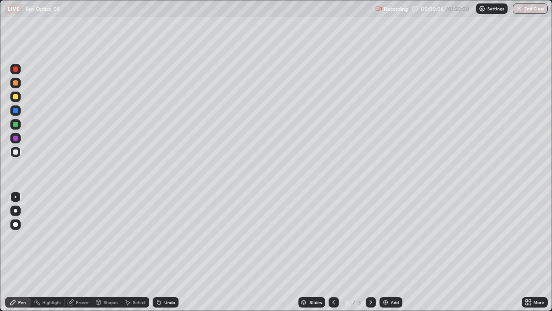
click at [16, 211] on div at bounding box center [15, 210] width 3 height 3
click at [164, 252] on div "Undo" at bounding box center [169, 302] width 11 height 4
click at [162, 252] on div "Undo" at bounding box center [166, 302] width 26 height 10
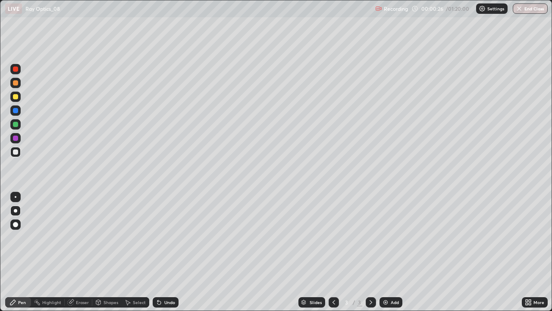
click at [161, 252] on icon at bounding box center [159, 302] width 7 height 7
click at [159, 252] on icon at bounding box center [159, 302] width 7 height 7
click at [167, 252] on div "Undo" at bounding box center [169, 302] width 11 height 4
click at [170, 252] on div "Undo" at bounding box center [169, 302] width 11 height 4
click at [19, 98] on div at bounding box center [15, 96] width 10 height 10
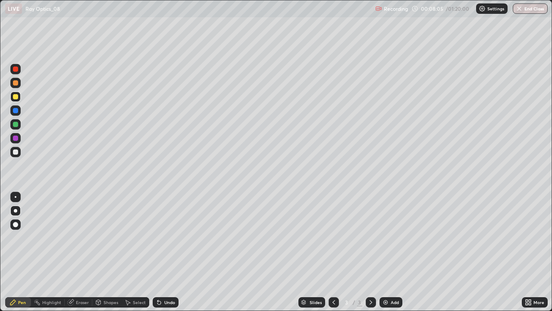
click at [370, 252] on icon at bounding box center [371, 302] width 3 height 4
click at [390, 252] on div "Add" at bounding box center [391, 302] width 23 height 10
click at [18, 154] on div at bounding box center [15, 152] width 10 height 10
click at [161, 252] on icon at bounding box center [159, 302] width 7 height 7
click at [15, 97] on div at bounding box center [15, 96] width 5 height 5
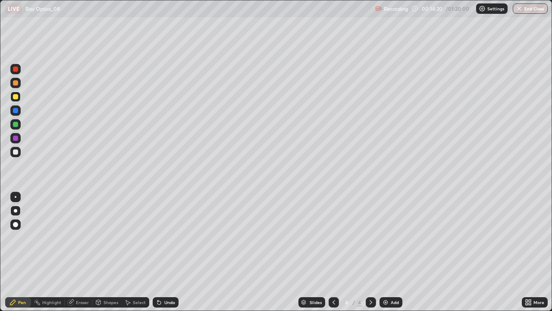
click at [164, 252] on div "Undo" at bounding box center [169, 302] width 11 height 4
click at [164, 252] on div "Undo" at bounding box center [166, 302] width 26 height 10
click at [165, 252] on div "Undo" at bounding box center [169, 302] width 11 height 4
click at [169, 252] on div "Undo" at bounding box center [169, 302] width 11 height 4
click at [482, 252] on div "Slides 4 / 4 Add" at bounding box center [351, 301] width 344 height 17
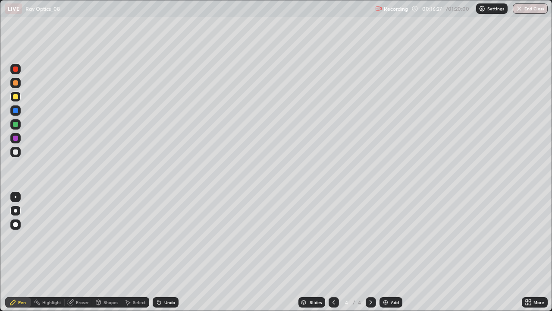
click at [139, 252] on div "Select" at bounding box center [139, 302] width 13 height 4
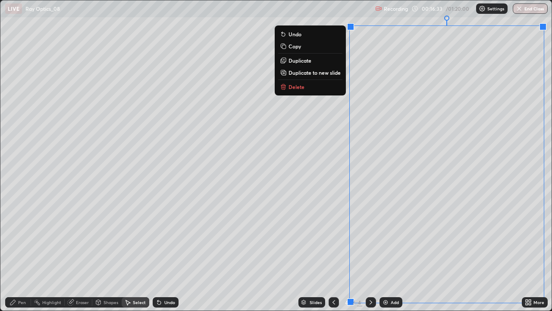
click at [300, 74] on p "Duplicate to new slide" at bounding box center [315, 72] width 52 height 7
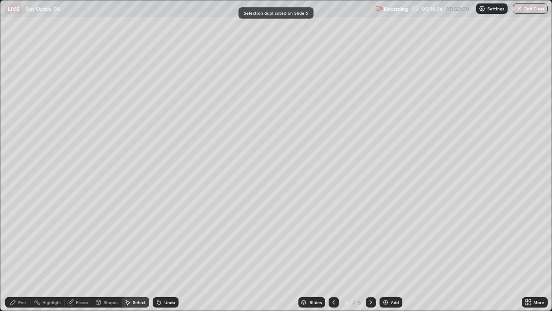
click at [20, 252] on div "Pen" at bounding box center [22, 302] width 8 height 4
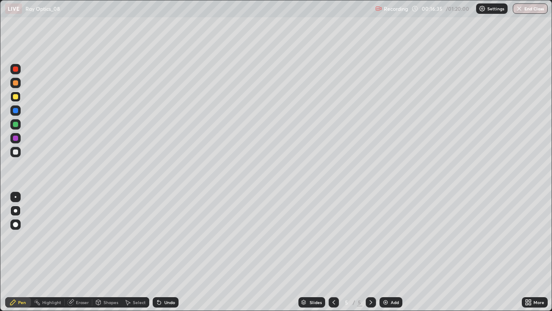
click at [14, 125] on div at bounding box center [15, 124] width 5 height 5
click at [331, 252] on icon at bounding box center [334, 302] width 7 height 7
click at [371, 252] on icon at bounding box center [371, 302] width 7 height 7
click at [17, 153] on div at bounding box center [15, 151] width 5 height 5
click at [334, 252] on icon at bounding box center [334, 302] width 3 height 4
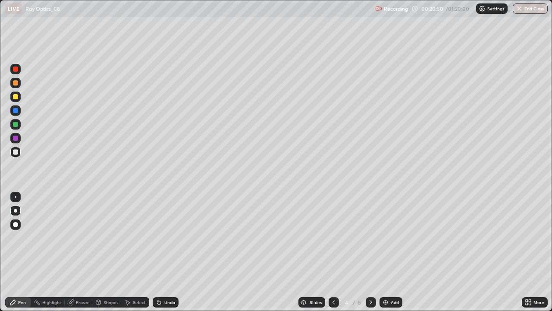
click at [16, 99] on div at bounding box center [15, 96] width 5 height 5
click at [164, 252] on div "Undo" at bounding box center [169, 302] width 11 height 4
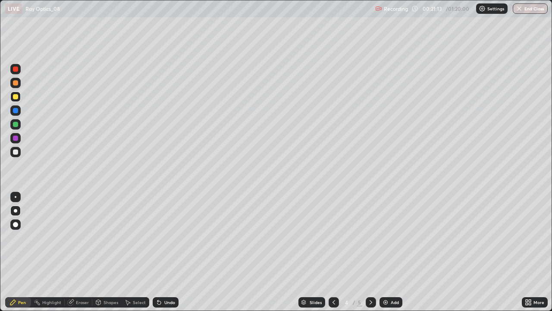
click at [369, 252] on icon at bounding box center [371, 302] width 7 height 7
click at [334, 252] on icon at bounding box center [334, 302] width 7 height 7
click at [164, 252] on div "Undo" at bounding box center [169, 302] width 11 height 4
click at [165, 252] on div "Undo" at bounding box center [169, 302] width 11 height 4
click at [166, 252] on div "Undo" at bounding box center [166, 302] width 26 height 10
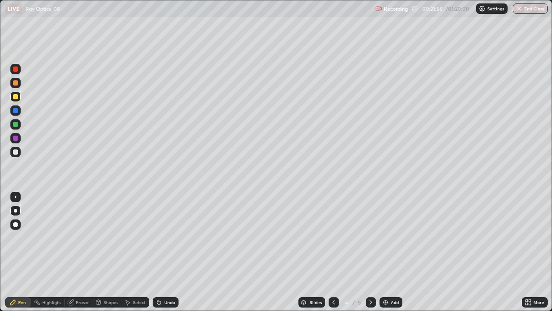
click at [169, 252] on div "Undo" at bounding box center [169, 302] width 11 height 4
click at [168, 252] on div "Undo" at bounding box center [169, 302] width 11 height 4
click at [170, 252] on div "Undo" at bounding box center [169, 302] width 11 height 4
click at [171, 252] on div "Undo" at bounding box center [166, 302] width 26 height 10
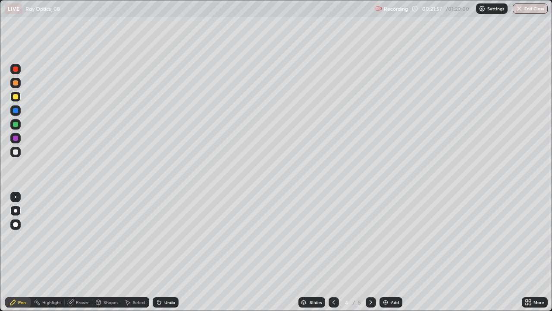
click at [172, 252] on div "Undo" at bounding box center [169, 302] width 11 height 4
click at [171, 252] on div "Undo" at bounding box center [166, 302] width 26 height 10
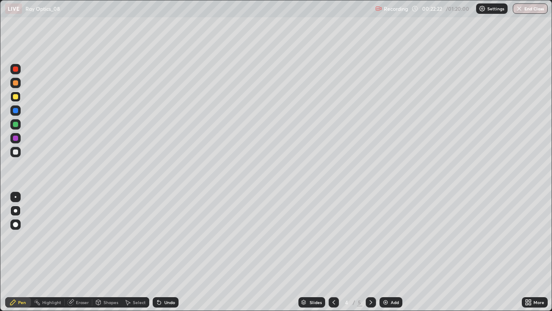
click at [372, 252] on icon at bounding box center [371, 302] width 7 height 7
click at [334, 252] on div at bounding box center [334, 302] width 10 height 10
click at [371, 252] on icon at bounding box center [371, 302] width 7 height 7
click at [369, 252] on icon at bounding box center [371, 302] width 7 height 7
click at [389, 252] on div "Add" at bounding box center [391, 302] width 23 height 10
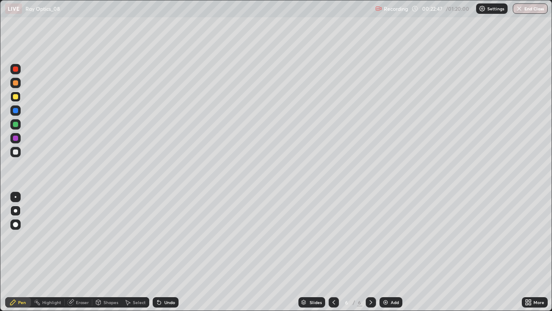
click at [110, 252] on div "Shapes" at bounding box center [111, 302] width 15 height 4
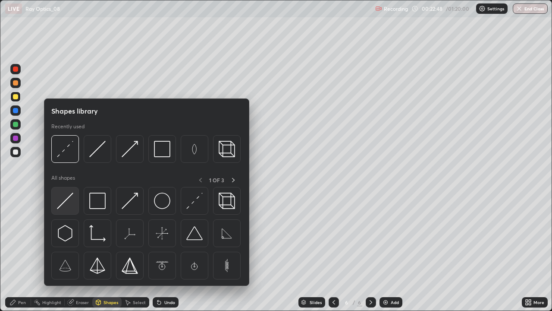
click at [69, 204] on img at bounding box center [65, 200] width 16 height 16
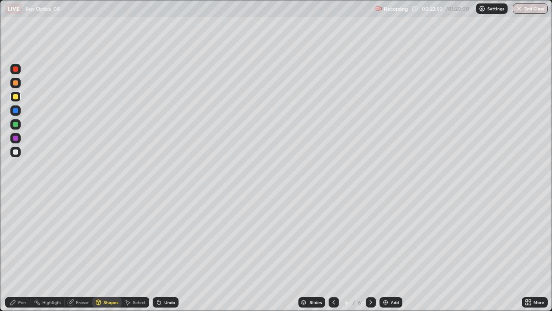
click at [107, 252] on div "Shapes" at bounding box center [106, 302] width 29 height 10
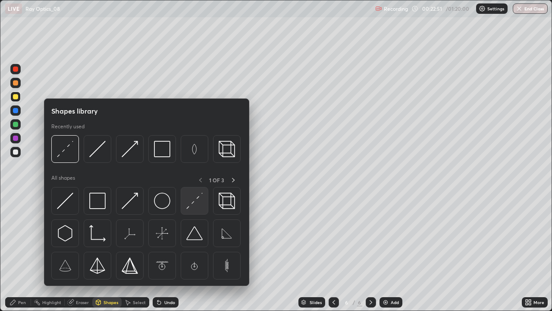
click at [192, 198] on img at bounding box center [194, 200] width 16 height 16
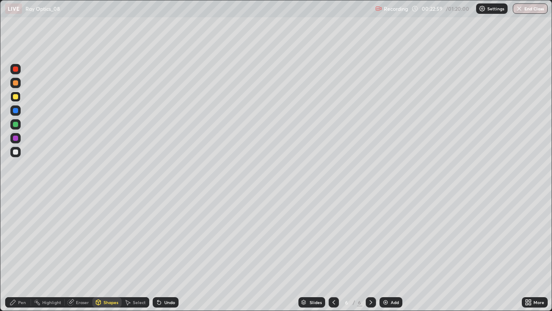
click at [167, 252] on div "Undo" at bounding box center [163, 301] width 29 height 17
click at [162, 252] on div "Undo" at bounding box center [166, 302] width 26 height 10
click at [18, 252] on div "Pen" at bounding box center [22, 302] width 8 height 4
click at [17, 153] on div at bounding box center [15, 151] width 5 height 5
click at [171, 252] on div "Undo" at bounding box center [166, 302] width 26 height 10
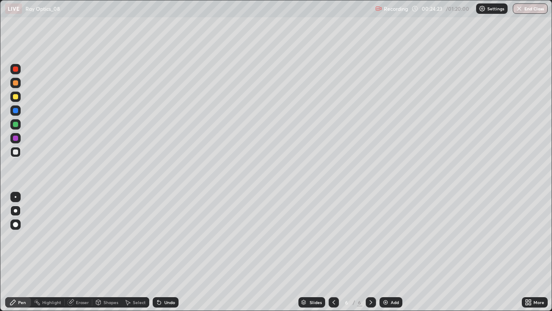
click at [170, 252] on div "Undo" at bounding box center [166, 302] width 26 height 10
click at [337, 252] on div at bounding box center [334, 302] width 10 height 10
click at [370, 252] on icon at bounding box center [371, 302] width 7 height 7
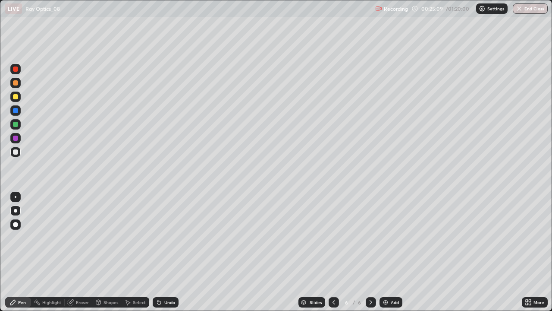
click at [76, 252] on div "Eraser" at bounding box center [82, 302] width 13 height 4
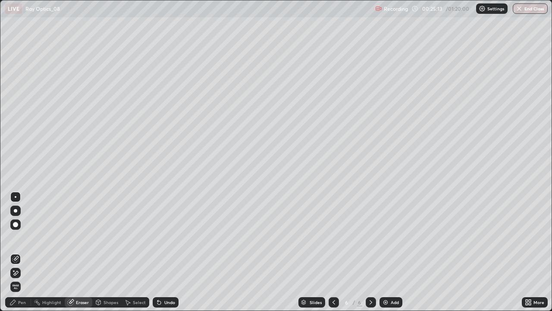
click at [17, 252] on div "Pen" at bounding box center [18, 302] width 26 height 10
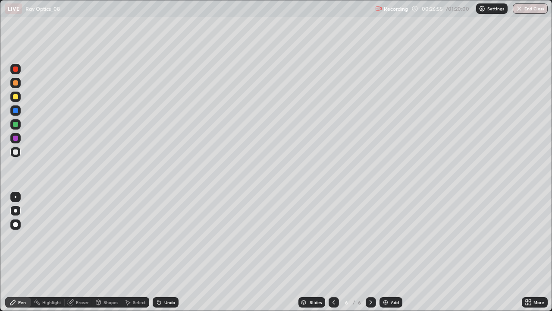
click at [370, 252] on icon at bounding box center [371, 302] width 7 height 7
click at [392, 252] on div "Add" at bounding box center [395, 302] width 8 height 4
click at [171, 252] on div "Undo" at bounding box center [169, 302] width 11 height 4
click at [333, 252] on icon at bounding box center [334, 302] width 7 height 7
click at [371, 252] on div at bounding box center [371, 302] width 10 height 10
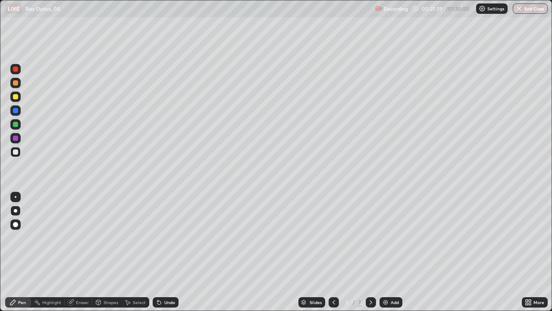
click at [388, 252] on img at bounding box center [385, 302] width 7 height 7
click at [133, 252] on div "Select" at bounding box center [139, 302] width 13 height 4
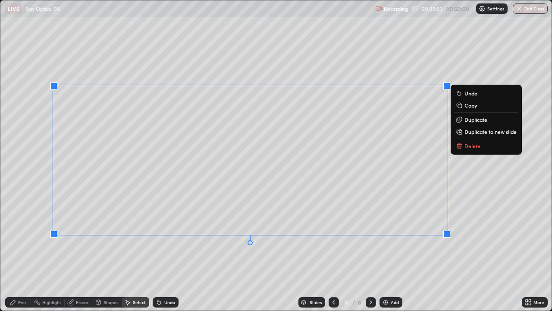
click at [484, 132] on p "Duplicate to new slide" at bounding box center [491, 131] width 52 height 7
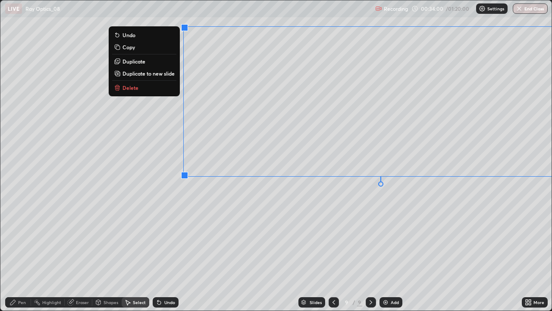
click at [312, 229] on div "0 ° Undo Copy Duplicate Duplicate to new slide Delete" at bounding box center [276, 155] width 552 height 310
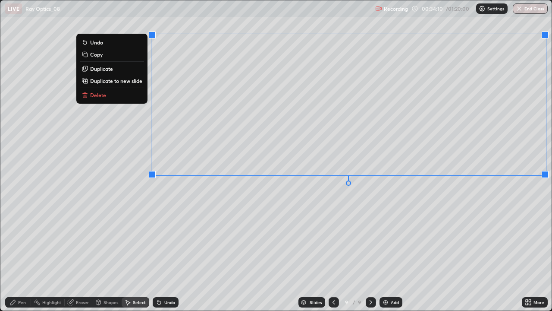
click at [243, 227] on div "0 ° Undo Copy Duplicate Duplicate to new slide Delete" at bounding box center [276, 155] width 552 height 310
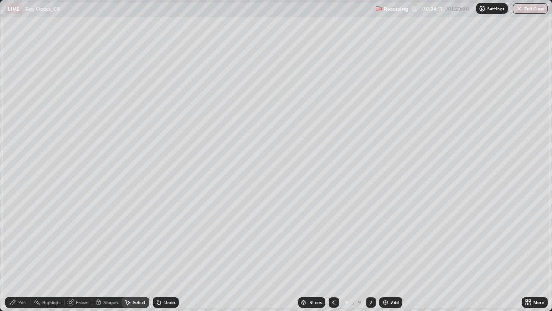
click at [14, 252] on icon at bounding box center [12, 302] width 7 height 7
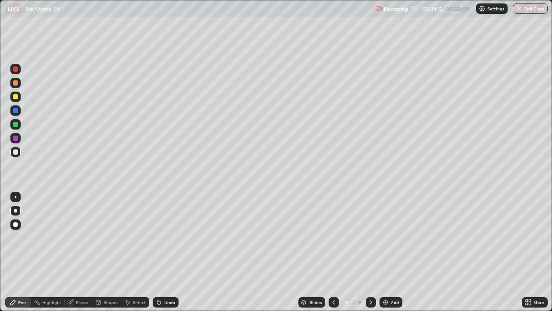
click at [15, 126] on div at bounding box center [15, 124] width 5 height 5
click at [18, 98] on div at bounding box center [15, 96] width 5 height 5
click at [371, 252] on icon at bounding box center [371, 302] width 7 height 7
click at [386, 252] on img at bounding box center [385, 302] width 7 height 7
click at [328, 252] on div at bounding box center [333, 302] width 10 height 10
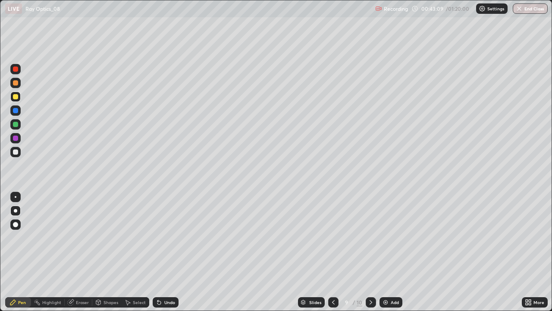
click at [370, 252] on icon at bounding box center [371, 302] width 7 height 7
click at [333, 252] on icon at bounding box center [333, 302] width 7 height 7
click at [370, 252] on icon at bounding box center [371, 302] width 7 height 7
click at [331, 252] on icon at bounding box center [333, 302] width 7 height 7
click at [369, 252] on icon at bounding box center [371, 302] width 7 height 7
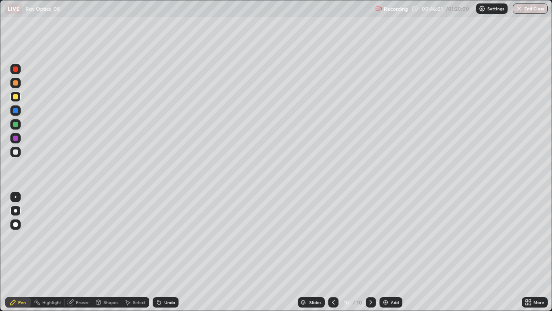
click at [333, 252] on icon at bounding box center [333, 302] width 3 height 4
click at [370, 252] on icon at bounding box center [371, 302] width 7 height 7
click at [335, 252] on icon at bounding box center [333, 302] width 7 height 7
click at [370, 252] on icon at bounding box center [371, 302] width 7 height 7
click at [334, 252] on icon at bounding box center [333, 302] width 7 height 7
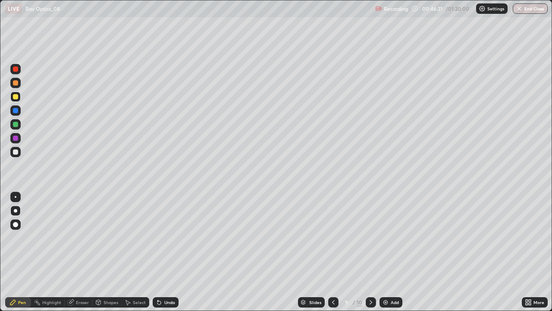
click at [371, 252] on icon at bounding box center [371, 302] width 3 height 4
click at [370, 252] on icon at bounding box center [371, 302] width 7 height 7
click at [331, 252] on div at bounding box center [333, 302] width 10 height 10
click at [370, 252] on icon at bounding box center [371, 302] width 3 height 4
click at [399, 252] on div "Add" at bounding box center [391, 302] width 23 height 10
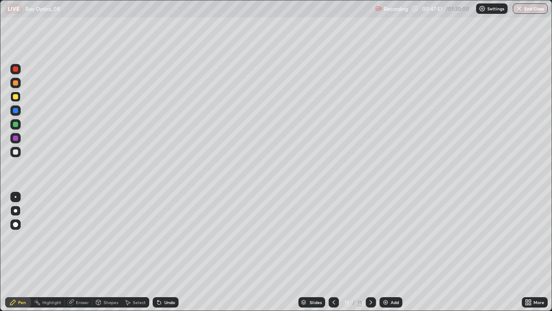
click at [17, 154] on div at bounding box center [15, 151] width 5 height 5
click at [370, 252] on icon at bounding box center [371, 302] width 3 height 4
click at [387, 252] on img at bounding box center [385, 302] width 7 height 7
click at [14, 150] on div at bounding box center [15, 151] width 5 height 5
click at [536, 252] on div "More" at bounding box center [539, 302] width 11 height 4
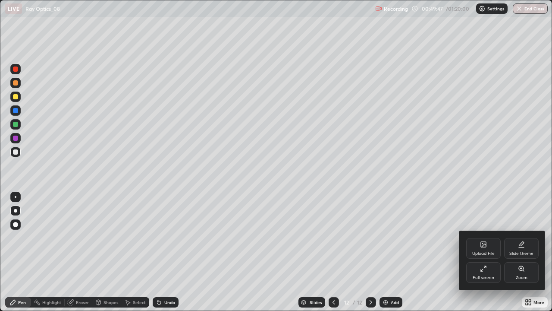
click at [482, 252] on icon at bounding box center [482, 270] width 2 height 2
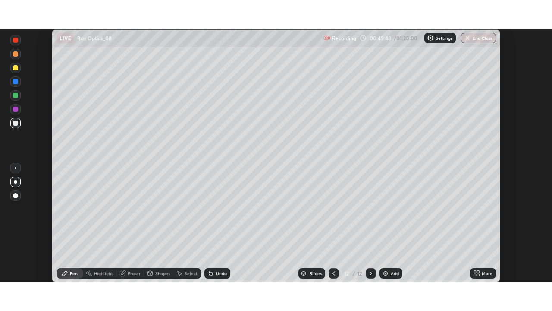
scroll to position [42907, 42607]
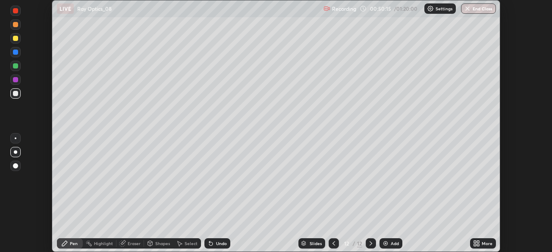
click at [124, 244] on icon at bounding box center [122, 243] width 7 height 7
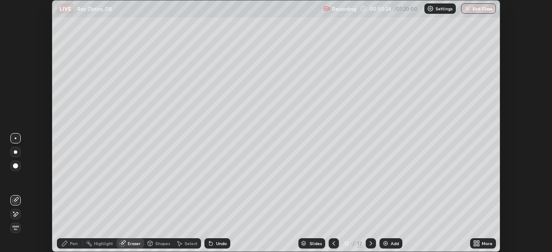
click at [483, 245] on div "More" at bounding box center [487, 244] width 11 height 4
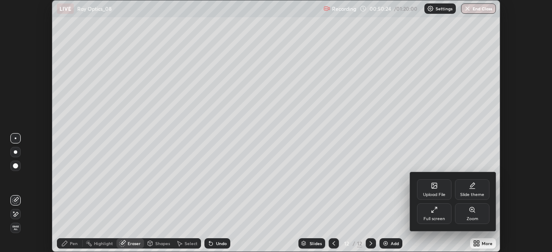
click at [435, 217] on div "Full screen" at bounding box center [435, 219] width 22 height 4
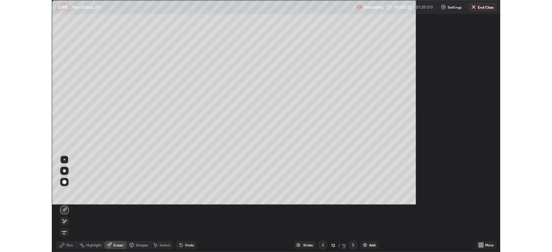
scroll to position [311, 552]
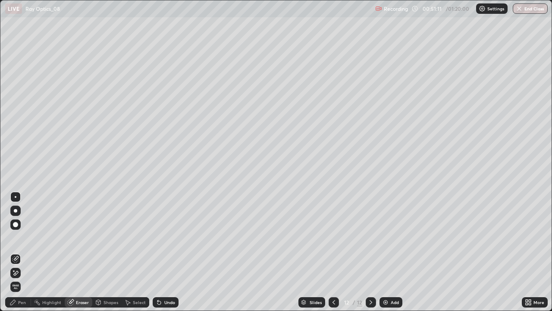
click at [18, 213] on div at bounding box center [15, 210] width 10 height 10
click at [18, 252] on div "Pen" at bounding box center [22, 302] width 8 height 4
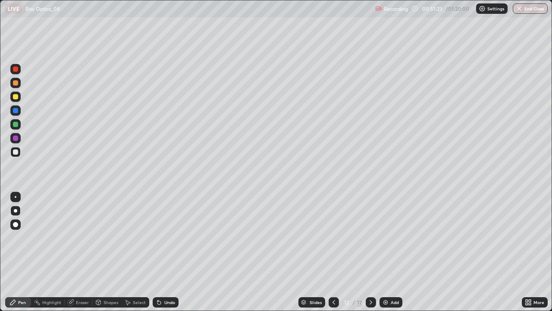
click at [166, 252] on div "Undo" at bounding box center [169, 302] width 11 height 4
click at [81, 252] on div "Eraser" at bounding box center [82, 302] width 13 height 4
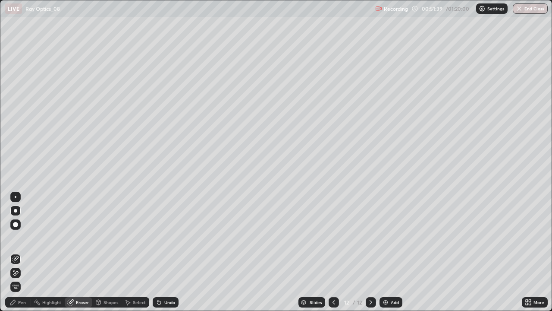
click at [19, 252] on icon at bounding box center [15, 272] width 7 height 7
click at [13, 252] on div "Pen" at bounding box center [18, 302] width 26 height 10
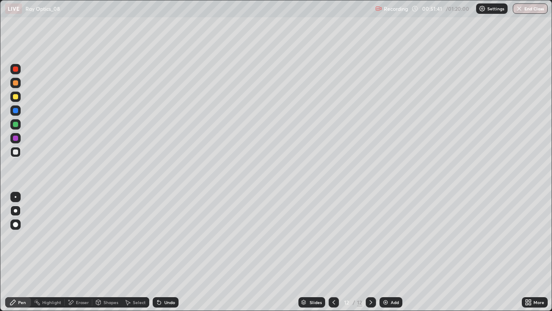
click at [14, 99] on div at bounding box center [15, 96] width 5 height 5
click at [135, 252] on div "Select" at bounding box center [136, 302] width 28 height 10
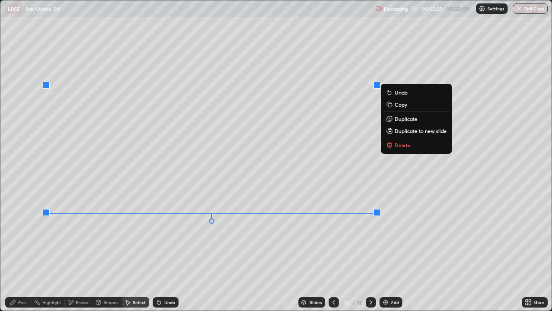
click at [394, 147] on button "Delete" at bounding box center [417, 145] width 64 height 10
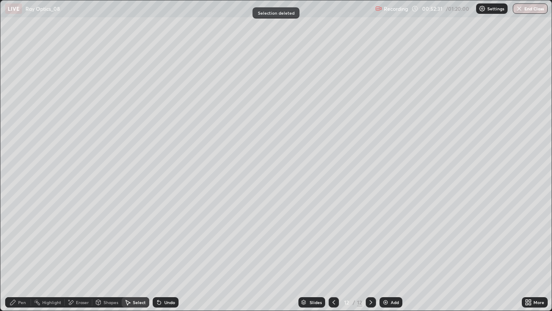
click at [19, 252] on div "Pen" at bounding box center [22, 302] width 8 height 4
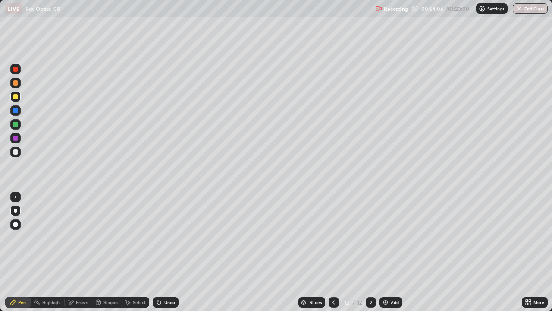
click at [139, 252] on div "Select" at bounding box center [139, 302] width 13 height 4
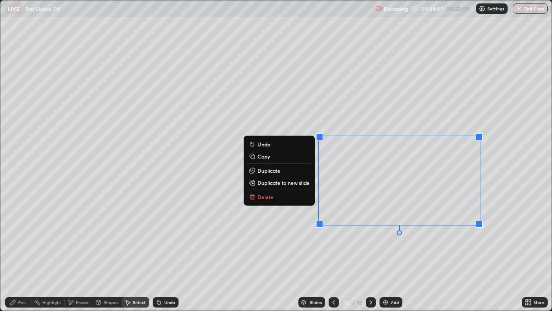
click at [281, 199] on button "Delete" at bounding box center [279, 197] width 64 height 10
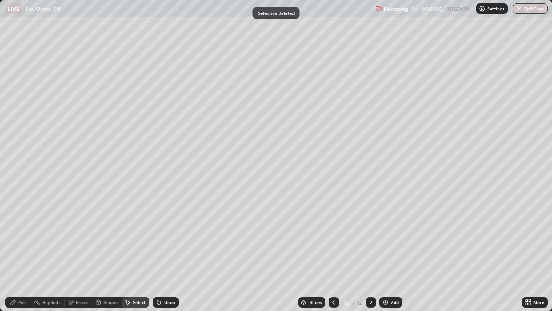
click at [22, 252] on div "Pen" at bounding box center [22, 302] width 8 height 4
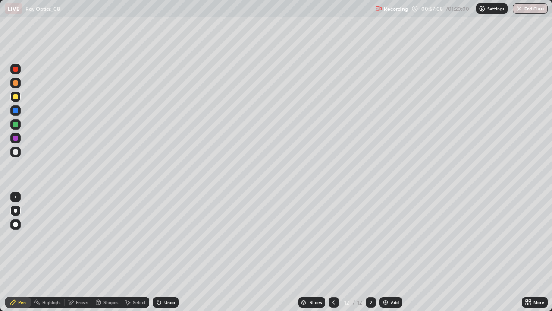
click at [368, 252] on icon at bounding box center [371, 302] width 7 height 7
click at [369, 252] on icon at bounding box center [371, 302] width 7 height 7
click at [366, 252] on div at bounding box center [371, 302] width 10 height 10
click at [133, 252] on div "Select" at bounding box center [139, 302] width 13 height 4
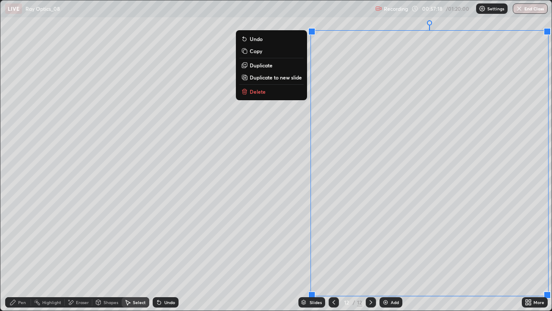
click at [268, 75] on p "Duplicate to new slide" at bounding box center [276, 77] width 52 height 7
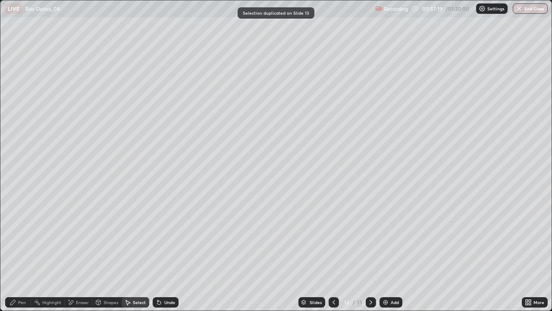
click at [16, 252] on div "Pen" at bounding box center [18, 302] width 26 height 10
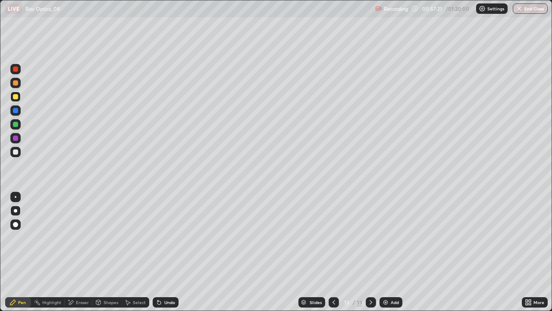
click at [16, 155] on div at bounding box center [15, 152] width 10 height 10
click at [18, 98] on div at bounding box center [15, 96] width 10 height 10
click at [160, 252] on icon at bounding box center [159, 302] width 7 height 7
click at [157, 252] on div "Undo" at bounding box center [166, 302] width 26 height 10
click at [19, 152] on div at bounding box center [15, 152] width 10 height 10
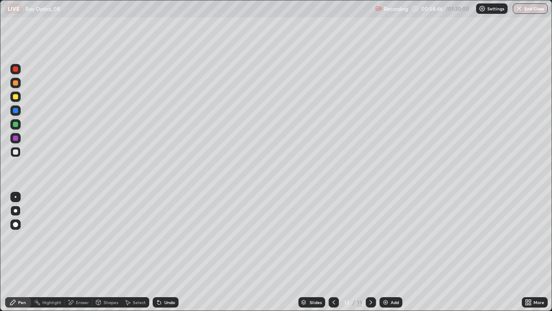
click at [132, 252] on div "Select" at bounding box center [136, 302] width 28 height 10
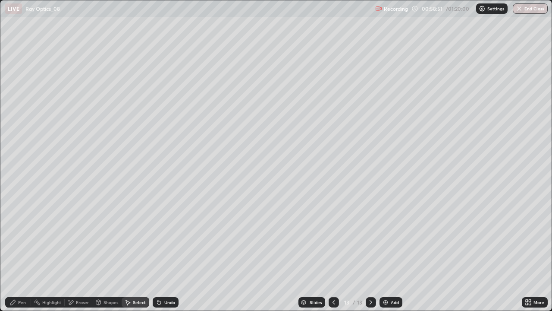
click at [161, 252] on icon at bounding box center [159, 302] width 7 height 7
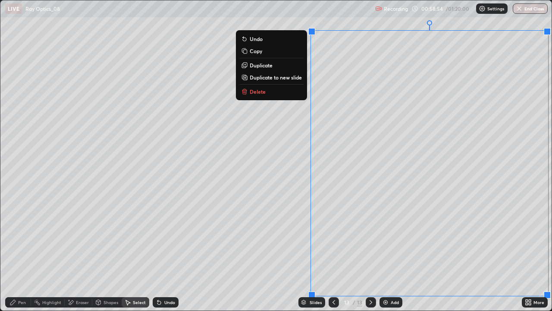
click at [268, 89] on button "Delete" at bounding box center [272, 91] width 64 height 10
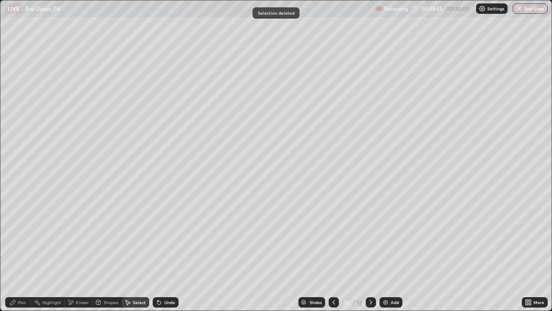
click at [13, 252] on icon at bounding box center [12, 302] width 5 height 5
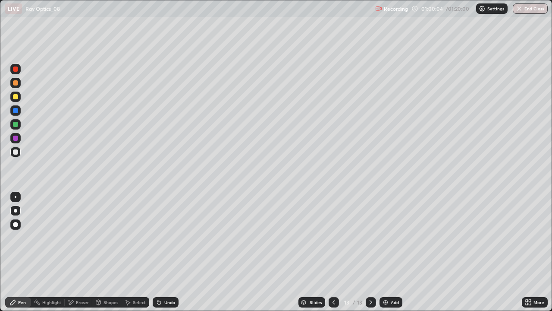
click at [16, 97] on div at bounding box center [15, 96] width 5 height 5
click at [79, 252] on div "Eraser" at bounding box center [82, 302] width 13 height 4
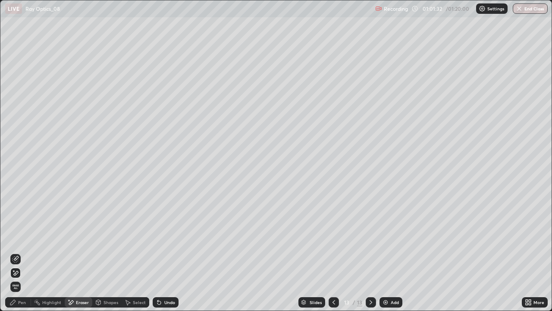
click at [25, 252] on div "Pen" at bounding box center [22, 302] width 8 height 4
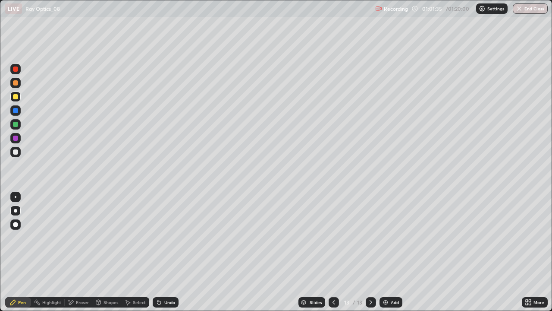
click at [18, 155] on div at bounding box center [15, 152] width 10 height 10
click at [136, 252] on div "Select" at bounding box center [139, 302] width 13 height 4
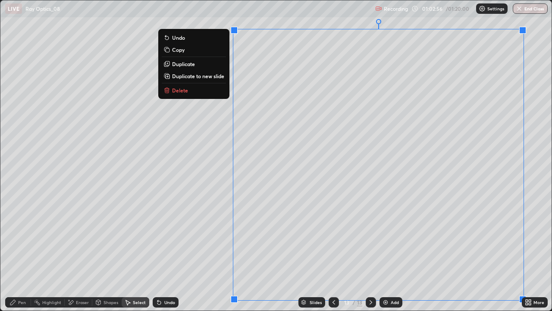
click at [203, 78] on p "Duplicate to new slide" at bounding box center [198, 76] width 52 height 7
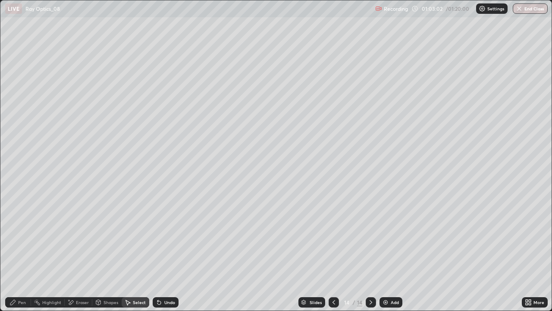
click at [21, 252] on div "Pen" at bounding box center [22, 302] width 8 height 4
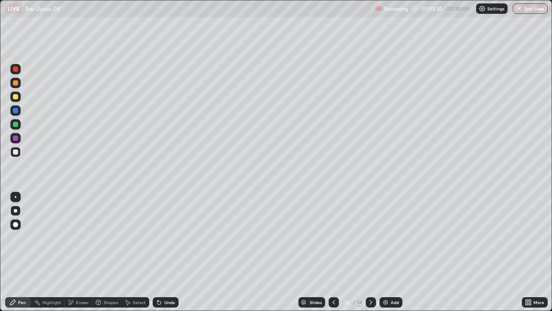
click at [18, 98] on div at bounding box center [15, 96] width 5 height 5
click at [131, 252] on div "Select" at bounding box center [136, 302] width 28 height 10
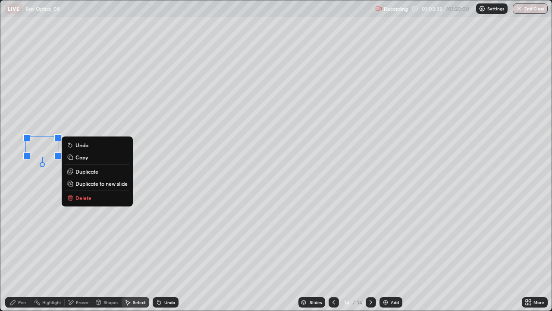
click at [55, 235] on div "0 ° Undo Copy Duplicate Duplicate to new slide Delete" at bounding box center [276, 155] width 552 height 310
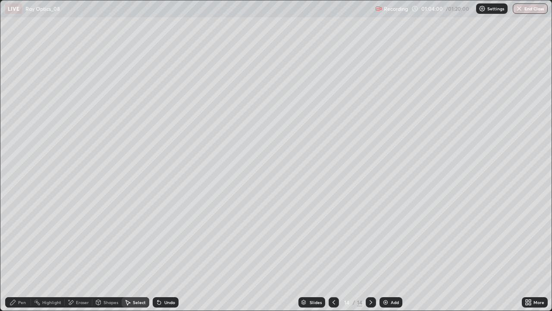
click at [370, 252] on icon at bounding box center [371, 302] width 7 height 7
click at [388, 252] on img at bounding box center [385, 302] width 7 height 7
click at [22, 252] on div "Pen" at bounding box center [22, 302] width 8 height 4
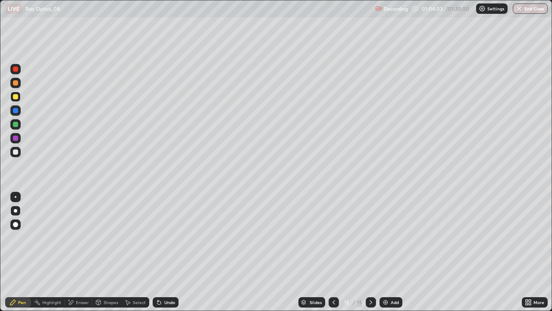
click at [13, 151] on div at bounding box center [15, 151] width 5 height 5
click at [159, 252] on icon at bounding box center [159, 302] width 3 height 3
click at [160, 252] on icon at bounding box center [159, 302] width 7 height 7
click at [162, 252] on div "Undo" at bounding box center [166, 302] width 26 height 10
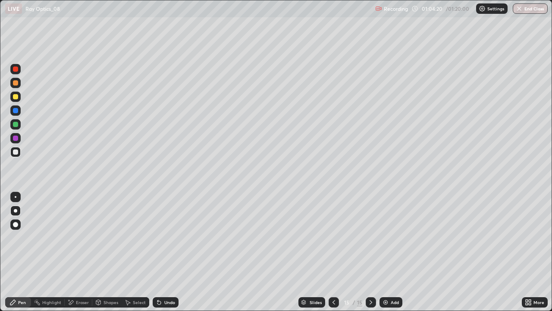
click at [162, 252] on div "Undo" at bounding box center [166, 302] width 26 height 10
click at [161, 252] on div "Undo" at bounding box center [166, 302] width 26 height 10
click at [162, 252] on div "Undo" at bounding box center [166, 302] width 26 height 10
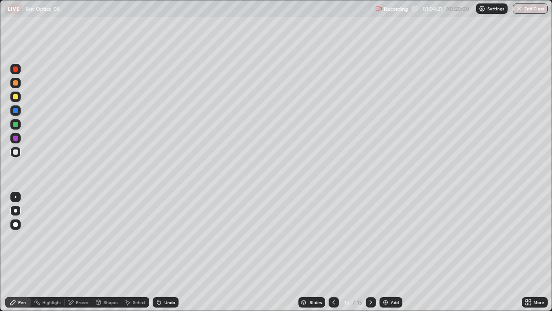
click at [162, 252] on div "Undo" at bounding box center [166, 302] width 26 height 10
click at [161, 252] on icon at bounding box center [159, 302] width 7 height 7
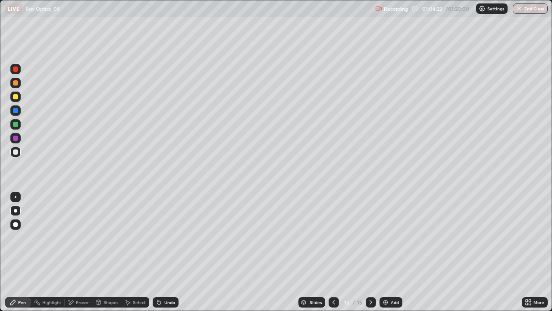
click at [161, 252] on icon at bounding box center [159, 302] width 7 height 7
click at [110, 252] on div "Shapes" at bounding box center [111, 302] width 15 height 4
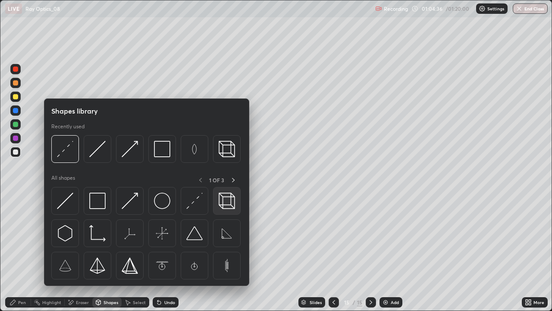
click at [225, 203] on img at bounding box center [227, 200] width 16 height 16
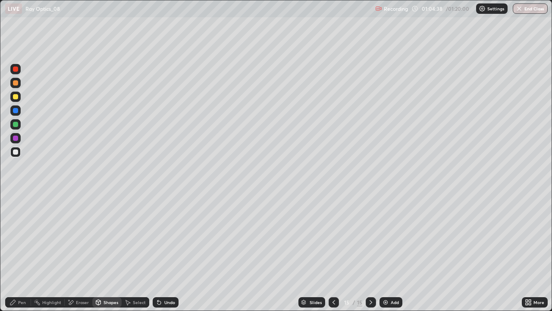
click at [16, 96] on div at bounding box center [15, 96] width 5 height 5
click at [23, 252] on div "Pen" at bounding box center [22, 302] width 8 height 4
click at [13, 124] on div at bounding box center [15, 124] width 5 height 5
click at [162, 252] on div "Undo" at bounding box center [166, 302] width 26 height 10
click at [12, 98] on div at bounding box center [15, 96] width 10 height 10
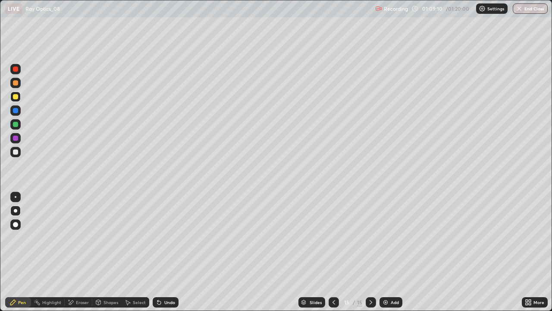
click at [17, 137] on div at bounding box center [15, 138] width 5 height 5
click at [162, 252] on div "Undo" at bounding box center [166, 302] width 26 height 10
click at [165, 252] on div "Undo" at bounding box center [169, 302] width 11 height 4
click at [167, 252] on div "Undo" at bounding box center [169, 302] width 11 height 4
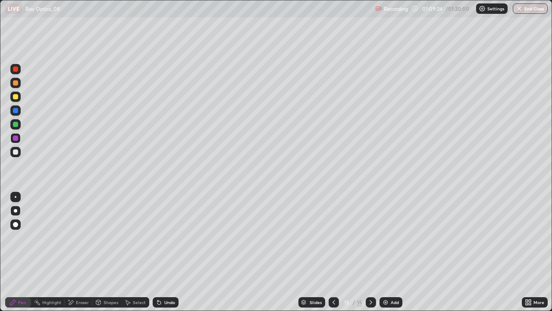
click at [166, 252] on div "Undo" at bounding box center [169, 302] width 11 height 4
click at [101, 252] on icon at bounding box center [98, 302] width 7 height 7
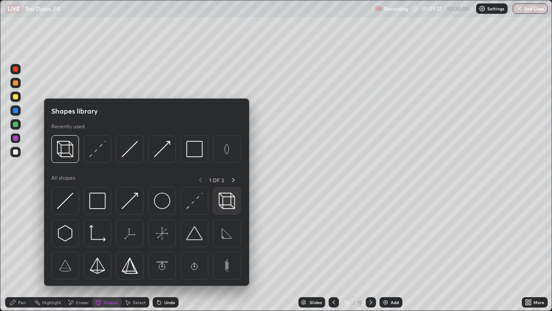
click at [224, 204] on img at bounding box center [227, 200] width 16 height 16
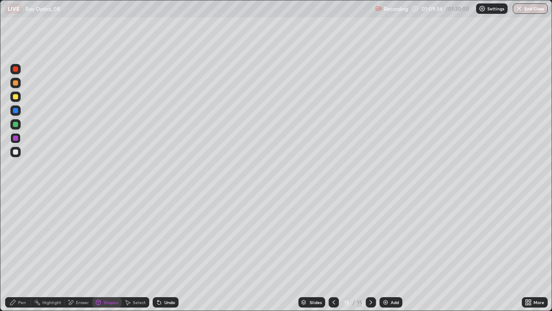
click at [166, 252] on div "Undo" at bounding box center [169, 302] width 11 height 4
click at [16, 252] on div "Pen" at bounding box center [18, 302] width 26 height 10
click at [173, 252] on div "Undo" at bounding box center [169, 302] width 11 height 4
click at [174, 252] on div "Undo" at bounding box center [166, 302] width 26 height 10
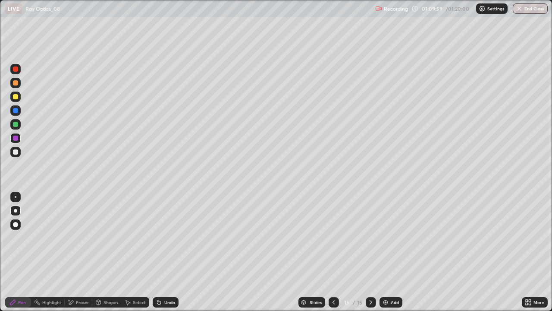
click at [174, 252] on div "Undo" at bounding box center [166, 302] width 26 height 10
click at [175, 252] on div "Undo" at bounding box center [166, 302] width 26 height 10
click at [174, 252] on div "Undo" at bounding box center [169, 302] width 11 height 4
click at [16, 95] on div at bounding box center [15, 96] width 5 height 5
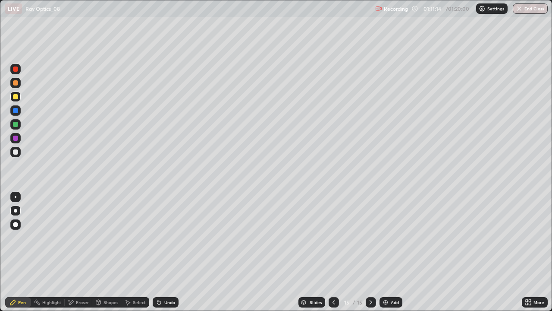
click at [164, 252] on div "Undo" at bounding box center [166, 302] width 26 height 10
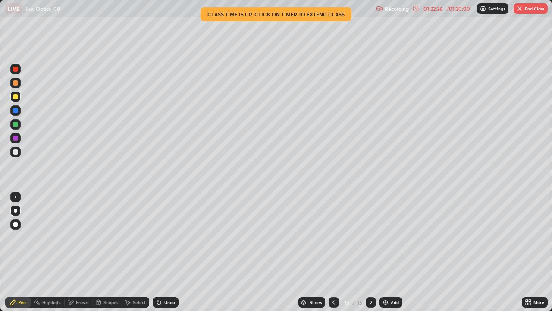
click at [221, 8] on div "LIVE Ray Optics_08" at bounding box center [189, 8] width 368 height 17
click at [537, 7] on button "End Class" at bounding box center [531, 8] width 34 height 10
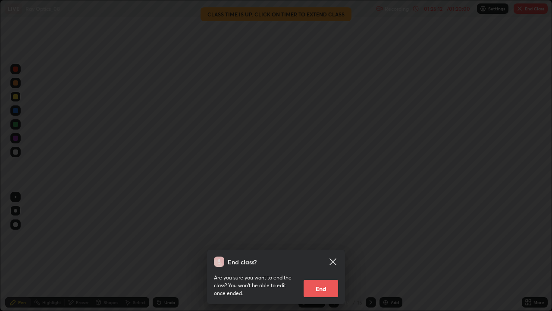
click at [325, 252] on button "End" at bounding box center [321, 288] width 35 height 17
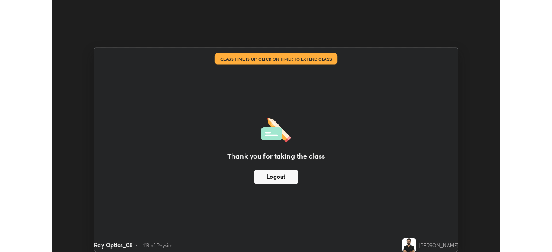
scroll to position [42907, 42607]
